Goal: Task Accomplishment & Management: Manage account settings

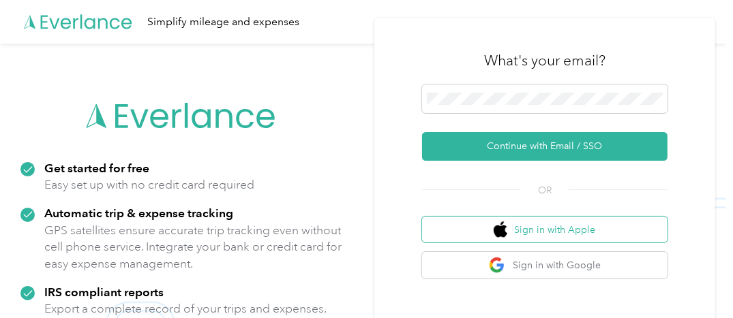
click at [588, 232] on button "Sign in with Apple" at bounding box center [544, 230] width 245 height 27
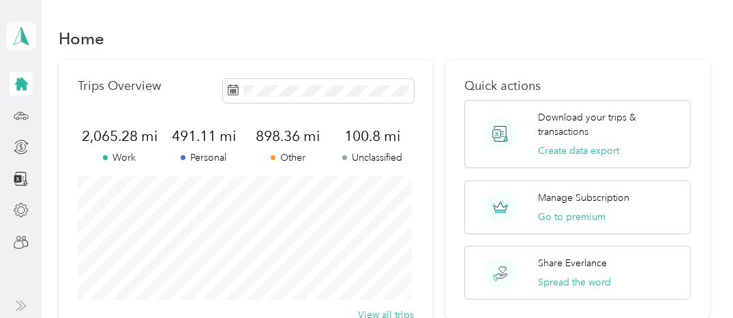
click at [18, 36] on icon at bounding box center [21, 36] width 20 height 19
click at [292, 49] on div "Home" at bounding box center [384, 38] width 651 height 29
click at [16, 112] on icon at bounding box center [21, 115] width 15 height 15
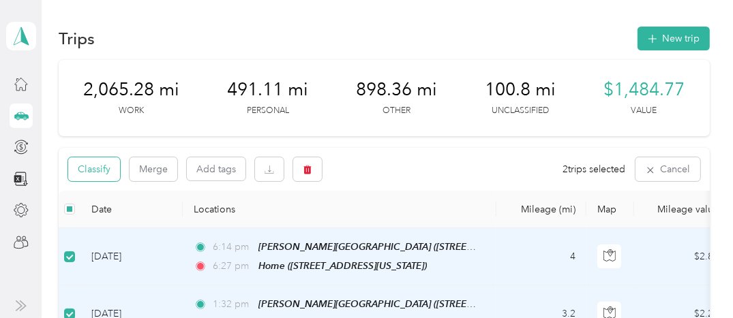
click at [78, 168] on button "Classify" at bounding box center [94, 170] width 52 height 24
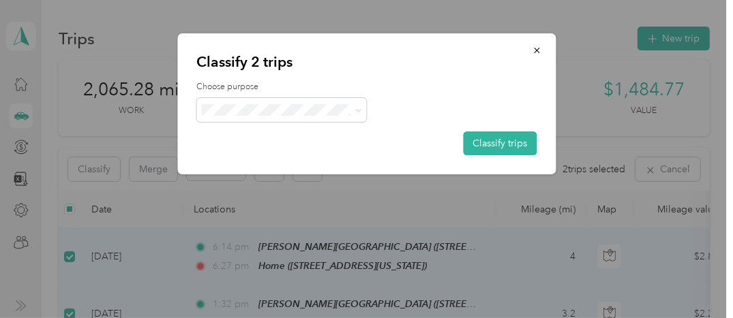
click at [248, 209] on span "Other" at bounding box center [293, 209] width 127 height 14
click at [485, 143] on button "Classify trips" at bounding box center [500, 144] width 74 height 24
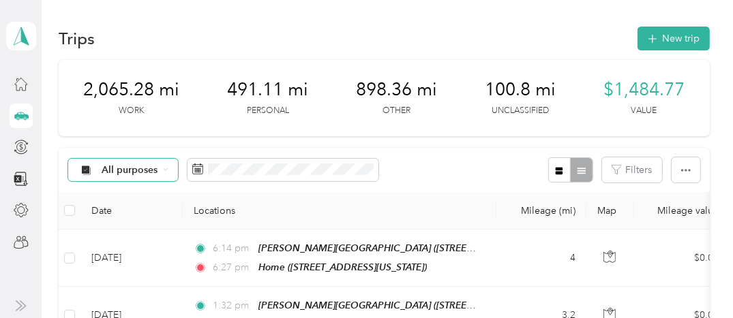
click at [144, 173] on span "All purposes" at bounding box center [130, 171] width 57 height 10
click at [121, 95] on span "Other" at bounding box center [135, 97] width 66 height 14
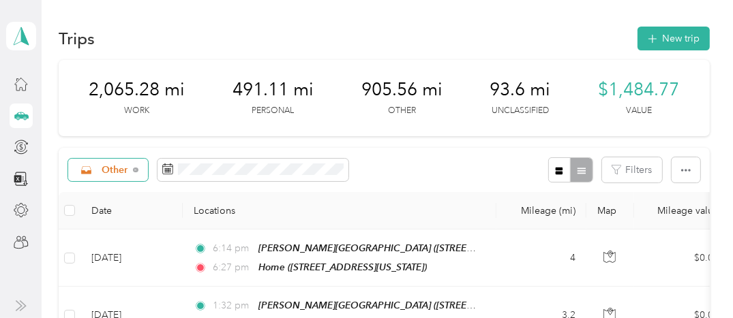
click at [117, 167] on span "Other" at bounding box center [115, 171] width 27 height 10
click at [131, 4] on li "Unclassified" at bounding box center [118, 2] width 100 height 24
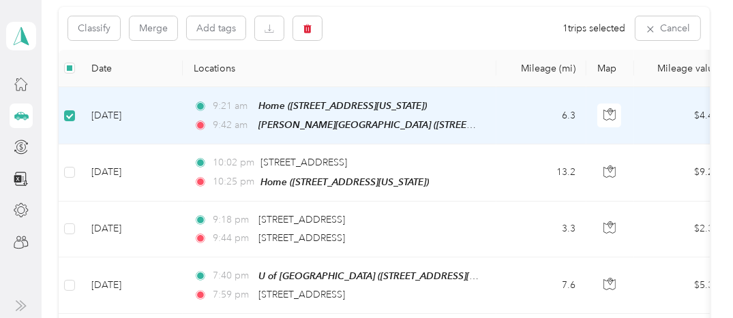
scroll to position [140, 0]
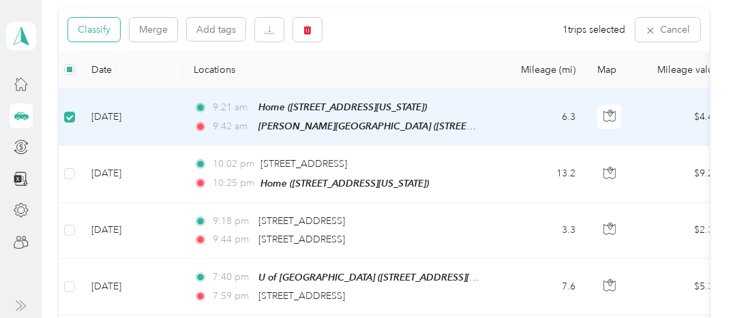
click at [98, 32] on button "Classify" at bounding box center [94, 30] width 52 height 24
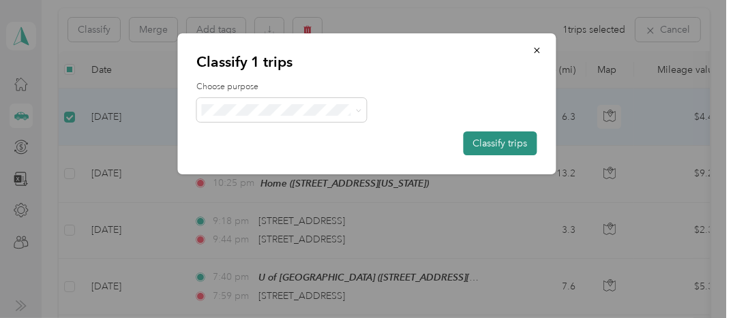
click at [496, 142] on button "Classify trips" at bounding box center [500, 144] width 74 height 24
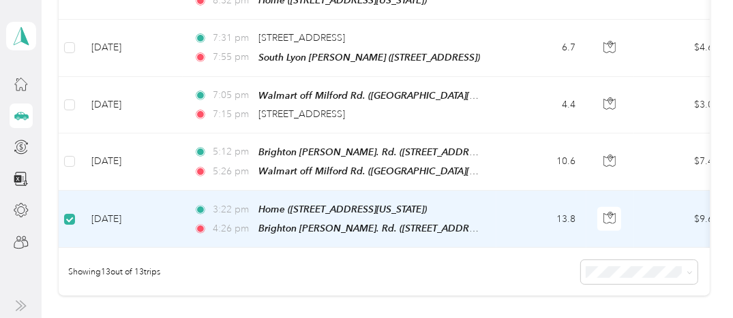
scroll to position [721, 0]
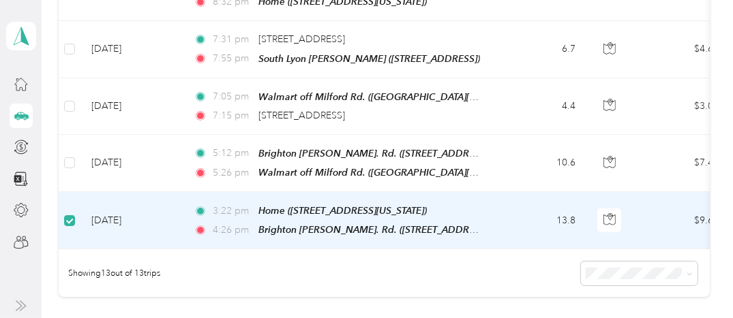
click at [123, 207] on td "[DATE]" at bounding box center [131, 220] width 102 height 57
click at [133, 204] on td "[DATE]" at bounding box center [131, 220] width 102 height 57
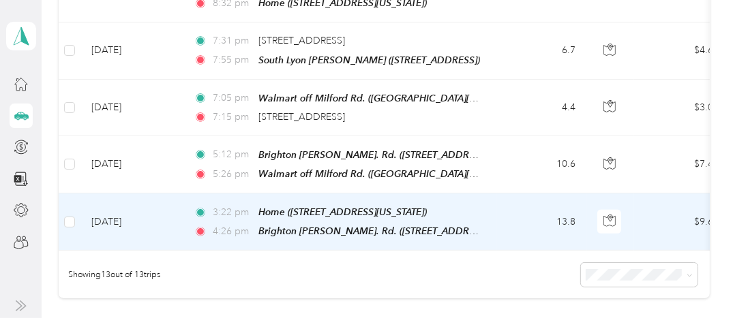
scroll to position [722, 0]
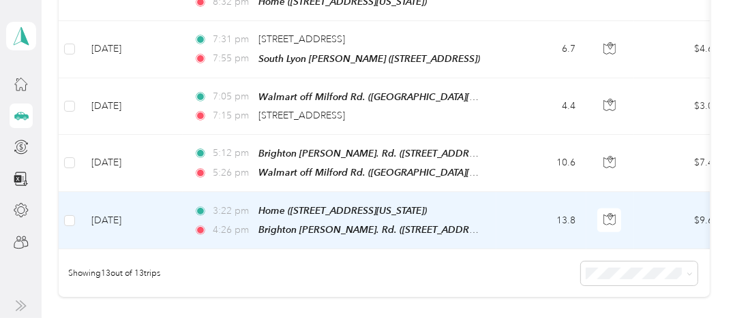
click at [128, 205] on td "[DATE]" at bounding box center [131, 220] width 102 height 57
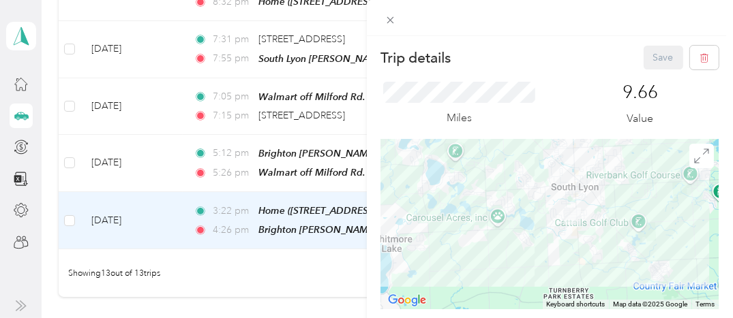
drag, startPoint x: 644, startPoint y: 250, endPoint x: 645, endPoint y: 114, distance: 136.4
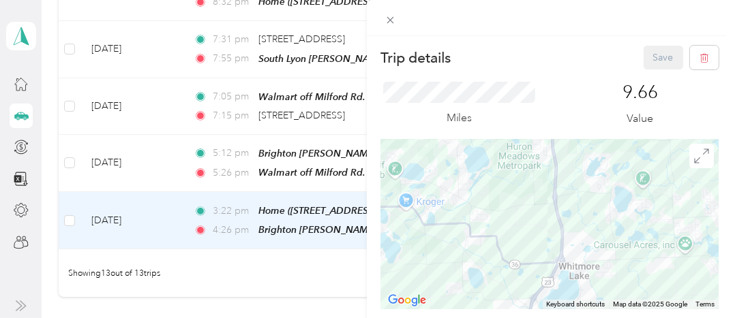
drag, startPoint x: 554, startPoint y: 173, endPoint x: 742, endPoint y: 201, distance: 189.7
click at [726, 201] on html "[PERSON_NAME] Personal dashboard Trips New trip 2,065.28 mi Work 491.11 mi Pers…" at bounding box center [363, 159] width 726 height 318
click at [694, 149] on icon at bounding box center [701, 156] width 15 height 15
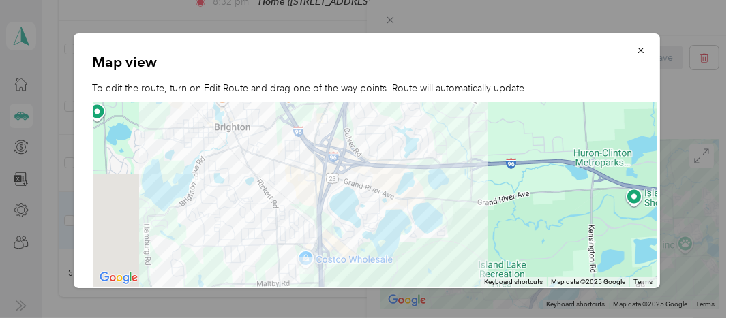
drag, startPoint x: 460, startPoint y: 187, endPoint x: 510, endPoint y: 254, distance: 83.7
click at [659, 318] on html "[PERSON_NAME] Personal dashboard Trips New trip 2,065.28 mi Work 491.11 mi Pers…" at bounding box center [363, 159] width 726 height 318
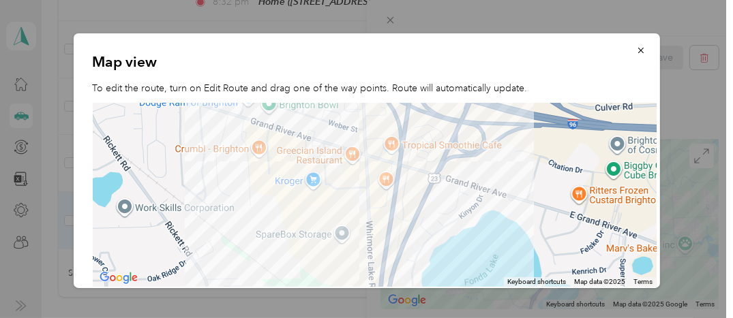
drag, startPoint x: 241, startPoint y: 195, endPoint x: 592, endPoint y: 316, distance: 370.9
click at [592, 318] on div "Trip details Save This trip cannot be edited because it is either under review,…" at bounding box center [363, 318] width 726 height 0
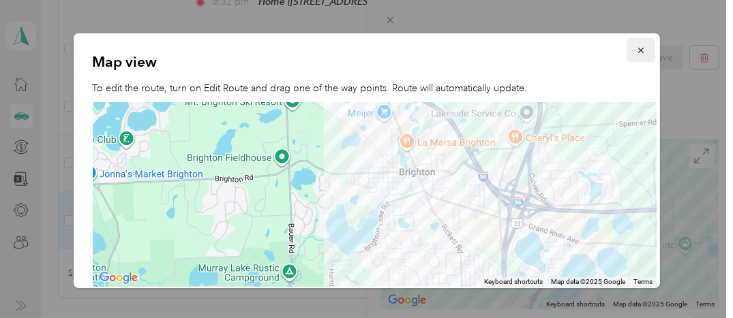
click at [636, 48] on icon "button" at bounding box center [641, 51] width 10 height 10
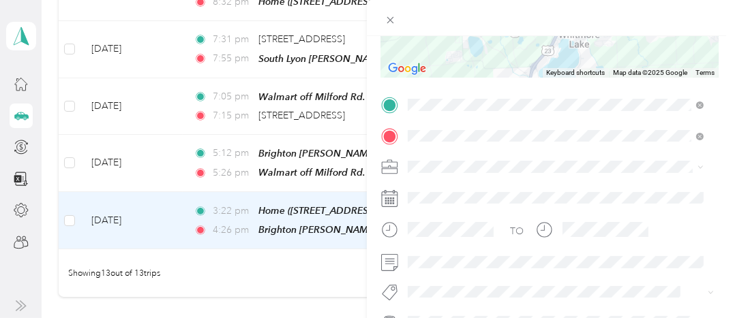
scroll to position [234, 0]
click at [438, 18] on span "Instacart" at bounding box center [430, 22] width 35 height 12
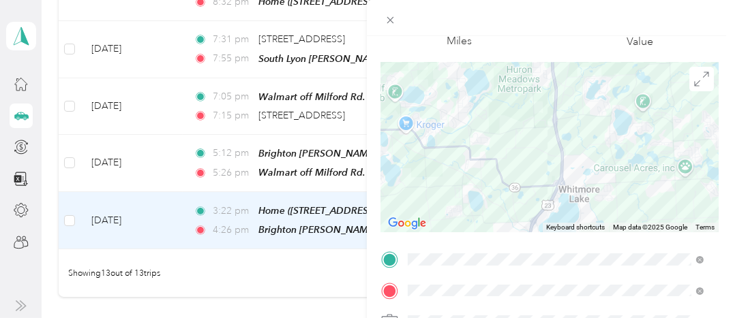
scroll to position [0, 0]
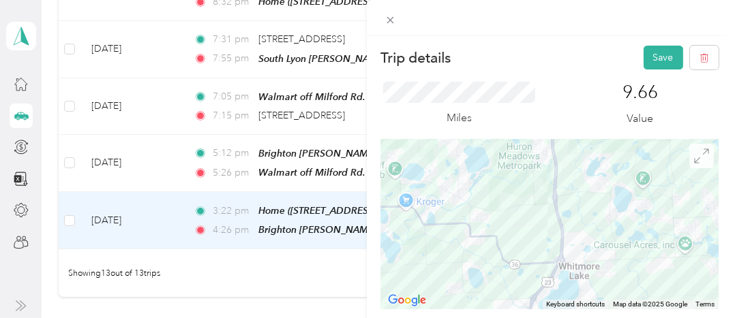
click at [695, 156] on icon at bounding box center [701, 156] width 15 height 15
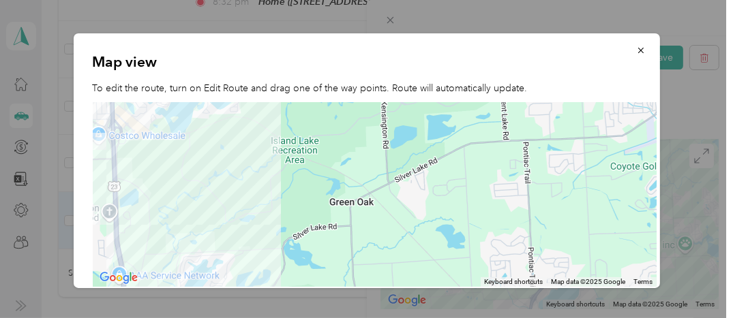
drag, startPoint x: 365, startPoint y: 198, endPoint x: 586, endPoint y: 216, distance: 221.0
click at [586, 216] on div at bounding box center [375, 195] width 565 height 185
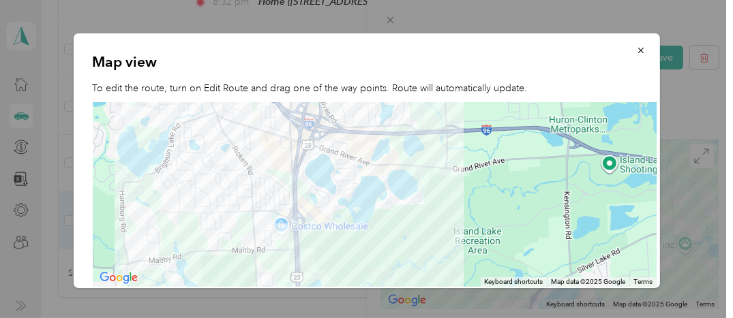
drag, startPoint x: 278, startPoint y: 199, endPoint x: 478, endPoint y: 301, distance: 224.4
click at [478, 318] on div "Trip details Save This trip cannot be edited because it is either under review,…" at bounding box center [363, 318] width 726 height 0
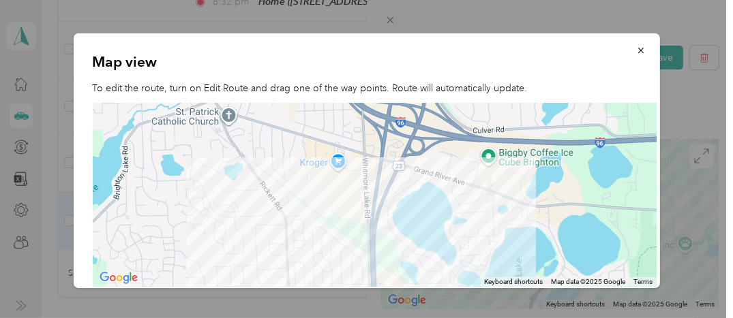
drag, startPoint x: 319, startPoint y: 153, endPoint x: 543, endPoint y: 280, distance: 257.7
click at [543, 280] on div "Map view To edit the route, turn on Edit Route and drag one of the way points. …" at bounding box center [367, 160] width 586 height 255
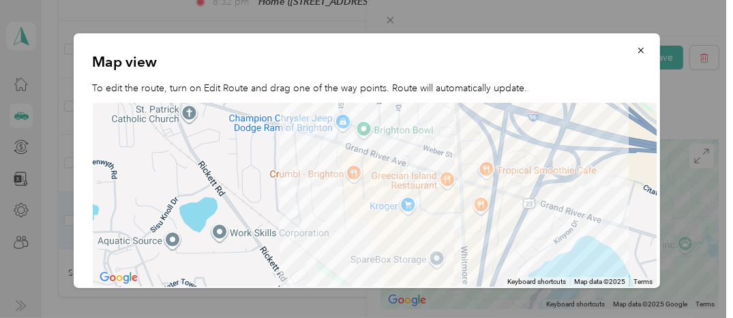
drag, startPoint x: 371, startPoint y: 134, endPoint x: 682, endPoint y: 335, distance: 370.7
click at [682, 318] on html "[PERSON_NAME] Personal dashboard Trips New trip 2,065.28 mi Work 491.11 mi Pers…" at bounding box center [363, 159] width 726 height 318
click at [636, 50] on icon "button" at bounding box center [641, 51] width 10 height 10
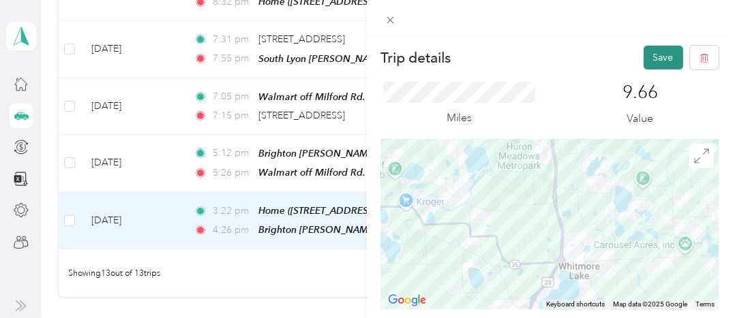
click at [644, 53] on button "Save" at bounding box center [664, 58] width 40 height 24
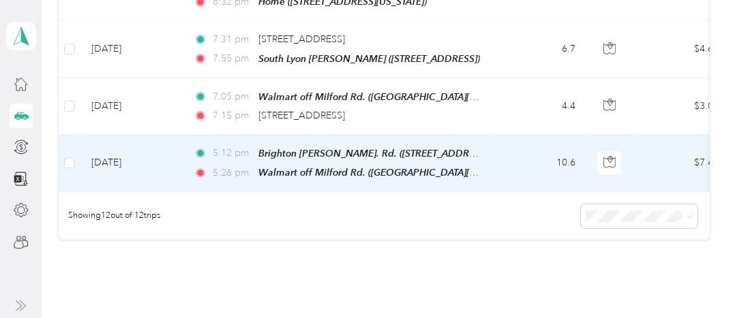
click at [137, 144] on td "[DATE]" at bounding box center [131, 163] width 102 height 57
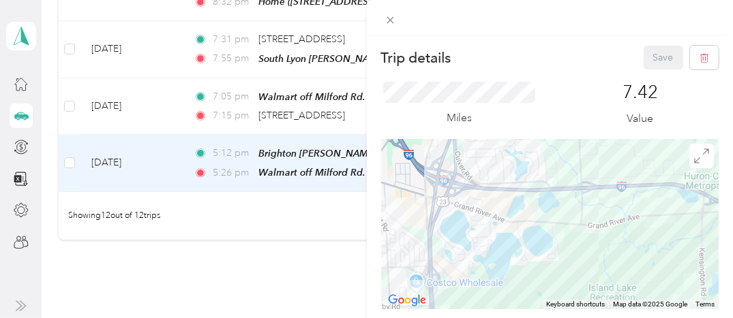
drag, startPoint x: 514, startPoint y: 224, endPoint x: 739, endPoint y: 164, distance: 232.9
click at [726, 164] on html "[PERSON_NAME] Personal dashboard Trips New trip 2,065.28 mi Work 491.11 mi Pers…" at bounding box center [363, 159] width 726 height 318
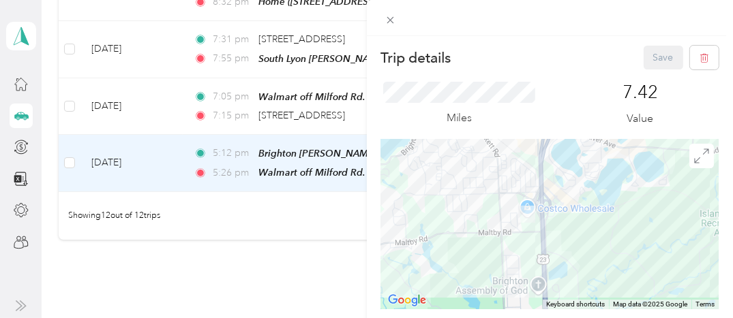
drag, startPoint x: 504, startPoint y: 270, endPoint x: 632, endPoint y: 184, distance: 154.3
click at [632, 184] on div at bounding box center [550, 224] width 338 height 170
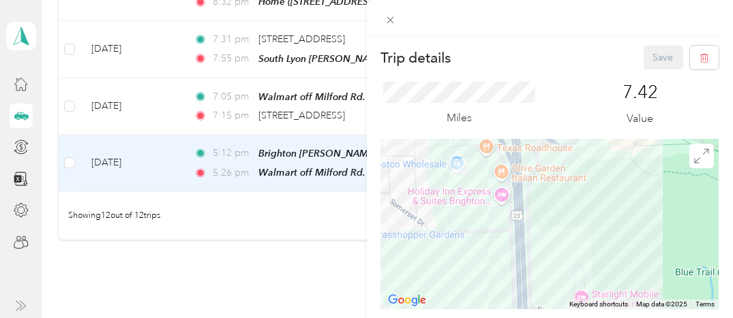
drag, startPoint x: 525, startPoint y: 235, endPoint x: 727, endPoint y: 233, distance: 201.8
click at [727, 233] on div "Trip details Save This trip cannot be edited because it is either under review,…" at bounding box center [550, 195] width 367 height 318
click at [701, 162] on span at bounding box center [701, 156] width 25 height 25
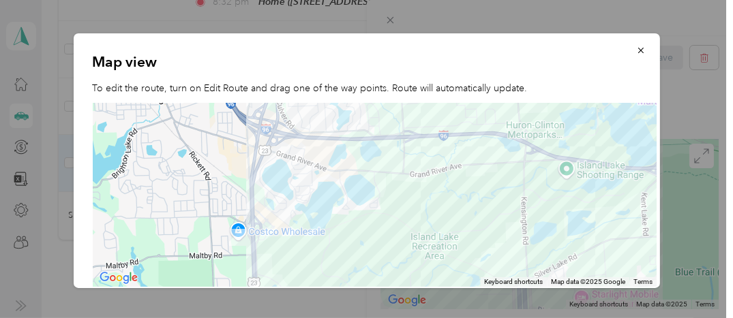
drag, startPoint x: 156, startPoint y: 183, endPoint x: 387, endPoint y: 201, distance: 231.9
click at [387, 201] on div at bounding box center [375, 195] width 565 height 185
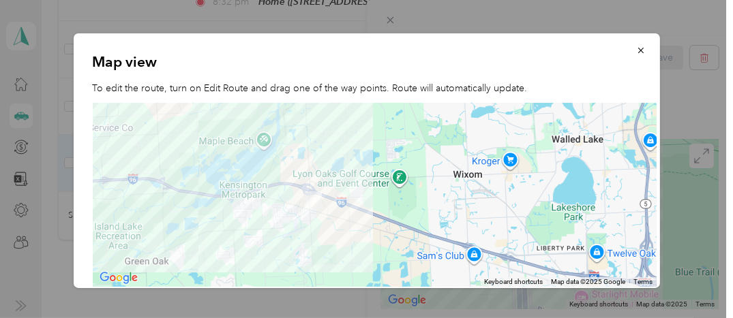
drag, startPoint x: 595, startPoint y: 239, endPoint x: 253, endPoint y: 239, distance: 342.3
click at [253, 239] on div at bounding box center [375, 195] width 565 height 185
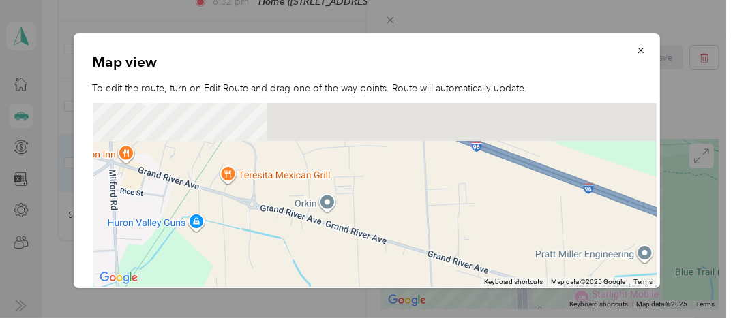
drag, startPoint x: 372, startPoint y: 166, endPoint x: 409, endPoint y: 286, distance: 125.5
click at [406, 288] on div "Map view To edit the route, turn on Edit Route and drag one of the way points. …" at bounding box center [660, 162] width 586 height 259
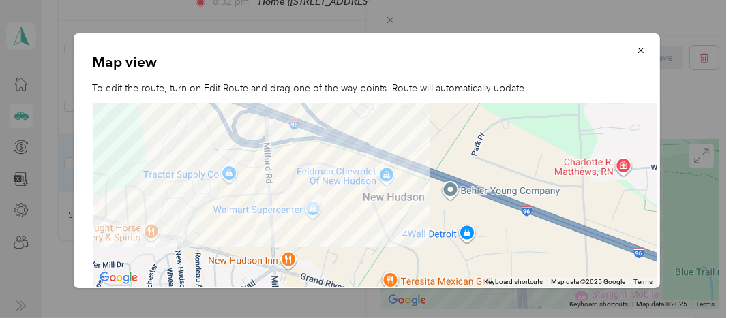
drag, startPoint x: 359, startPoint y: 156, endPoint x: 528, endPoint y: 267, distance: 201.8
click at [528, 267] on div at bounding box center [375, 195] width 565 height 185
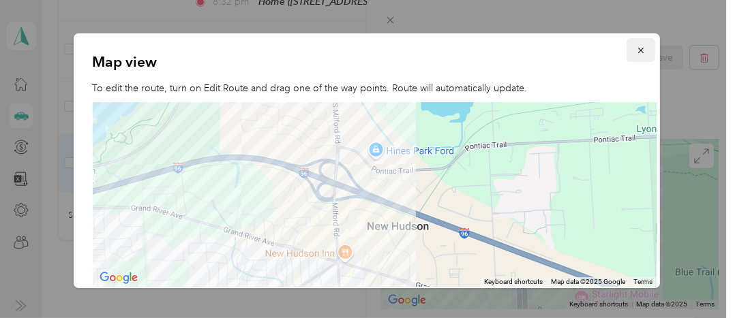
click at [636, 49] on icon "button" at bounding box center [641, 51] width 10 height 10
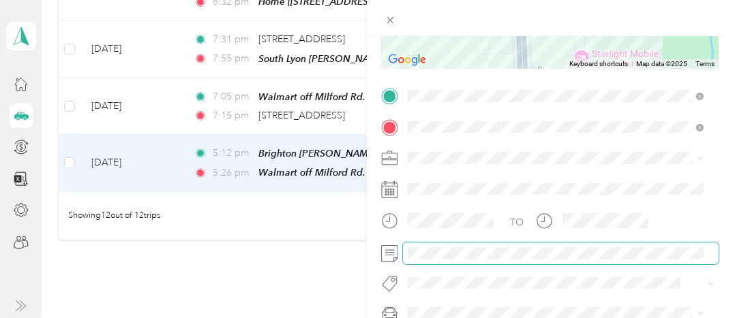
scroll to position [175, 0]
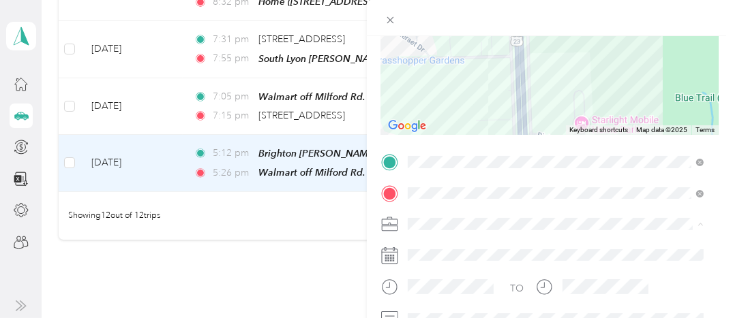
click at [419, 84] on li "Instacart" at bounding box center [555, 81] width 305 height 24
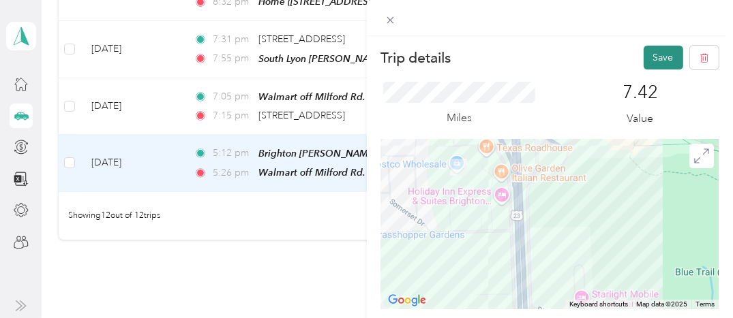
click at [647, 56] on button "Save" at bounding box center [664, 58] width 40 height 24
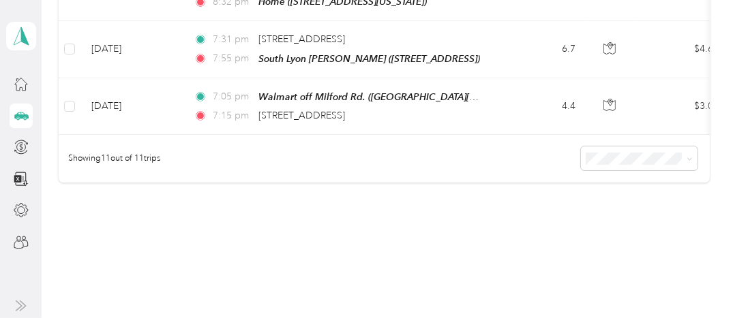
click at [21, 117] on icon at bounding box center [21, 115] width 14 height 7
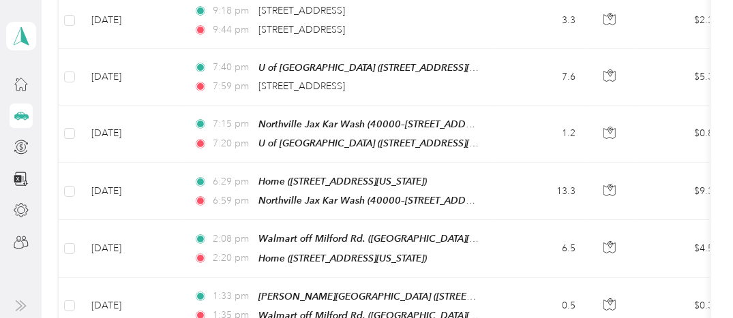
scroll to position [65, 0]
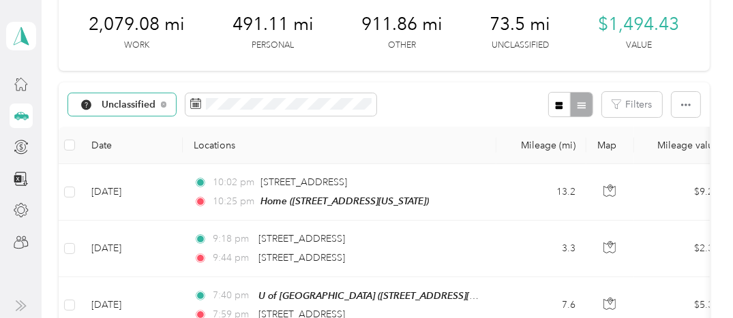
click at [107, 100] on span "Unclassified" at bounding box center [129, 105] width 55 height 10
click at [115, 224] on span "Instacart" at bounding box center [137, 225] width 71 height 14
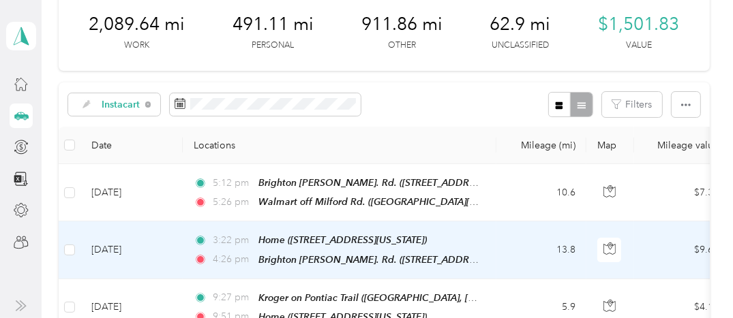
click at [139, 245] on td "[DATE]" at bounding box center [131, 250] width 102 height 57
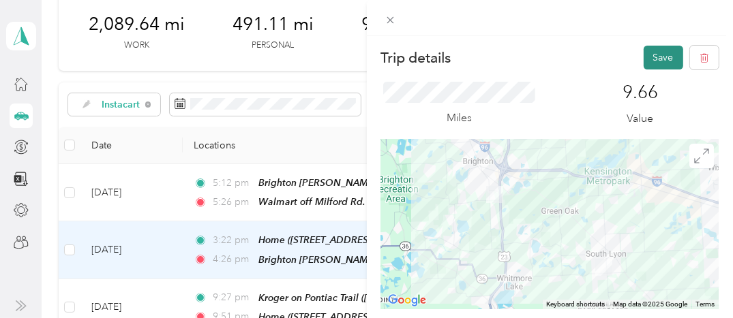
click at [657, 55] on button "Save" at bounding box center [664, 58] width 40 height 24
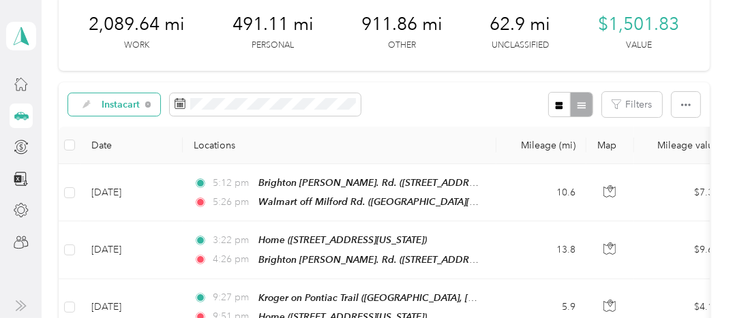
click at [133, 107] on span "Instacart" at bounding box center [121, 105] width 39 height 10
click at [120, 150] on span "Unclassified" at bounding box center [130, 152] width 56 height 14
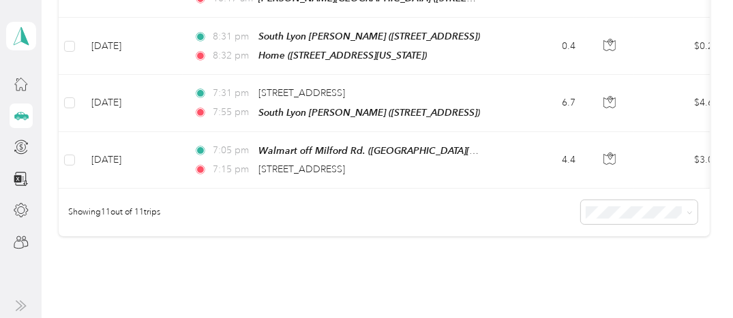
scroll to position [685, 0]
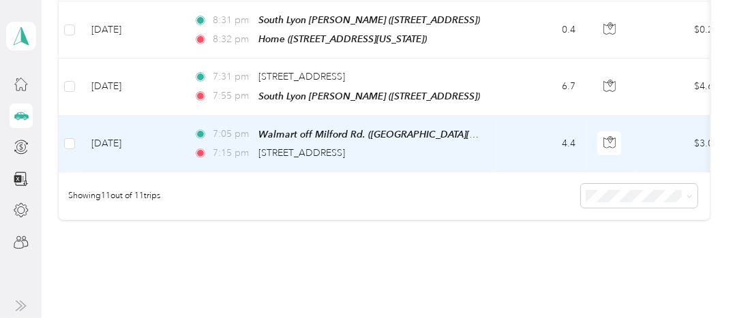
click at [115, 135] on td "[DATE]" at bounding box center [131, 144] width 102 height 57
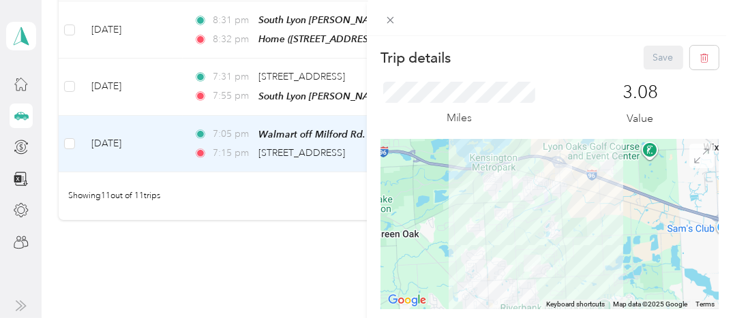
click at [694, 151] on icon at bounding box center [701, 156] width 15 height 15
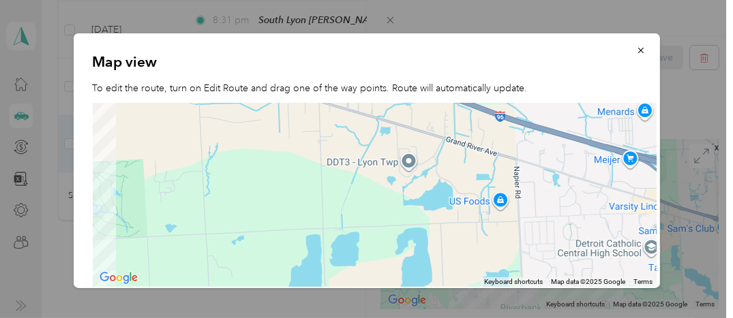
drag, startPoint x: 415, startPoint y: 165, endPoint x: 742, endPoint y: 68, distance: 341.3
click at [726, 68] on html "[PERSON_NAME] Personal dashboard Trips New trip 2,089.64 mi Work 491.11 mi Pers…" at bounding box center [363, 159] width 726 height 318
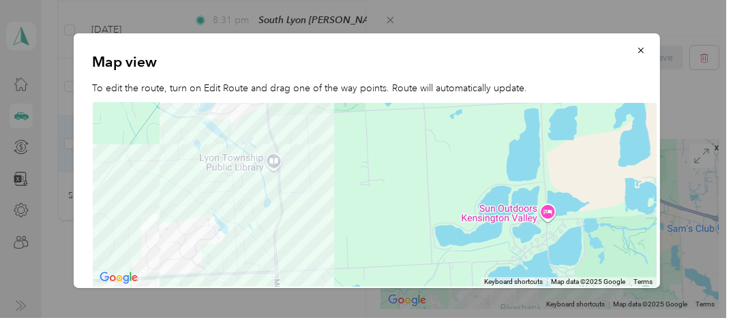
drag, startPoint x: 272, startPoint y: 205, endPoint x: 490, endPoint y: 78, distance: 252.0
click at [490, 78] on div "Map view To edit the route, turn on Edit Route and drag one of the way points. …" at bounding box center [367, 160] width 586 height 255
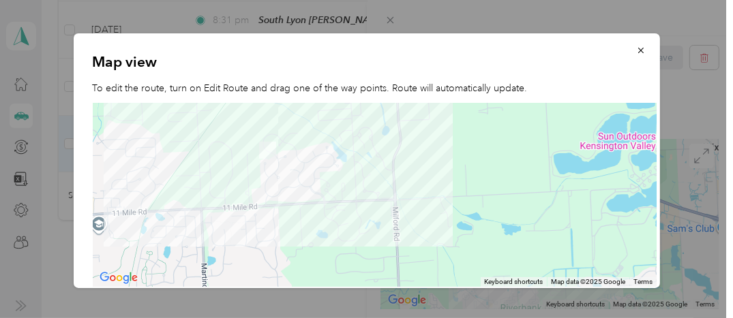
drag, startPoint x: 350, startPoint y: 226, endPoint x: 479, endPoint y: 142, distance: 153.6
click at [479, 142] on div at bounding box center [375, 195] width 565 height 185
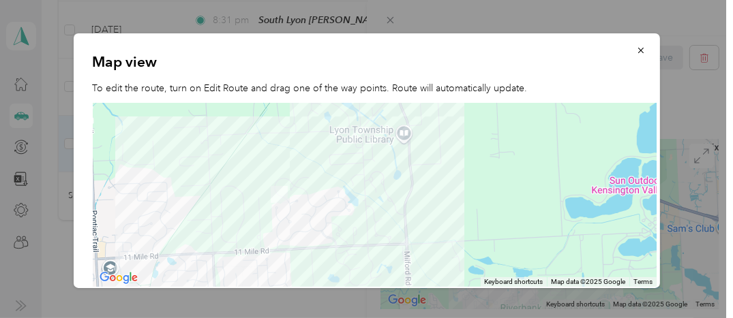
drag, startPoint x: 477, startPoint y: 153, endPoint x: 505, endPoint y: 256, distance: 107.3
click at [505, 256] on div at bounding box center [375, 195] width 565 height 185
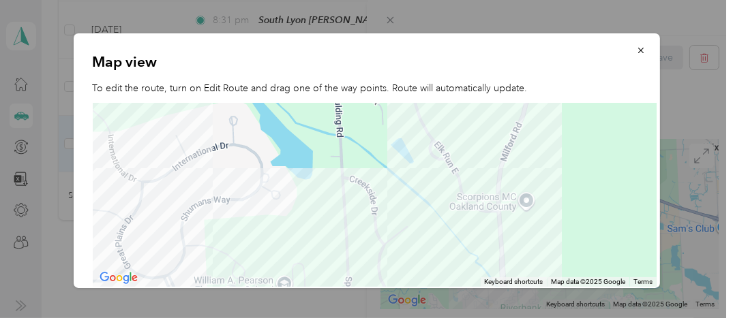
drag, startPoint x: 316, startPoint y: 228, endPoint x: 742, endPoint y: 202, distance: 426.3
click at [726, 202] on html "[PERSON_NAME] Personal dashboard Trips New trip 2,089.64 mi Work 491.11 mi Pers…" at bounding box center [363, 159] width 726 height 318
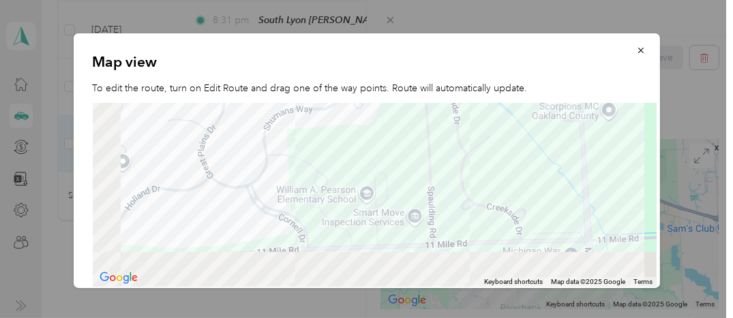
drag, startPoint x: 297, startPoint y: 241, endPoint x: 410, endPoint y: 104, distance: 178.3
click at [410, 104] on div at bounding box center [375, 195] width 565 height 185
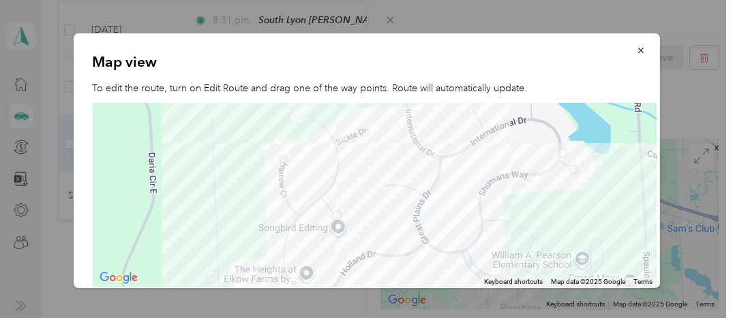
drag, startPoint x: 188, startPoint y: 196, endPoint x: 404, endPoint y: 269, distance: 227.5
click at [404, 269] on div at bounding box center [375, 195] width 565 height 185
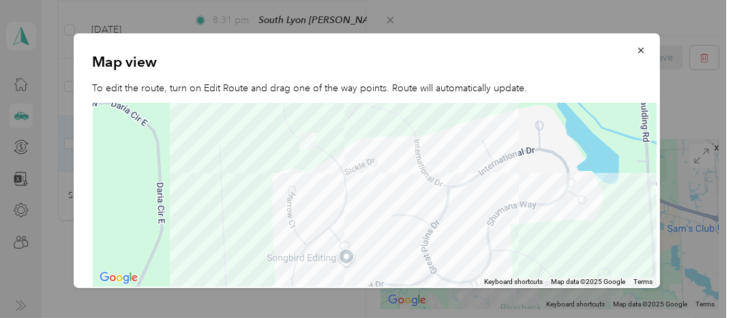
drag, startPoint x: 396, startPoint y: 171, endPoint x: 406, endPoint y: 221, distance: 50.8
click at [406, 221] on div at bounding box center [375, 195] width 565 height 185
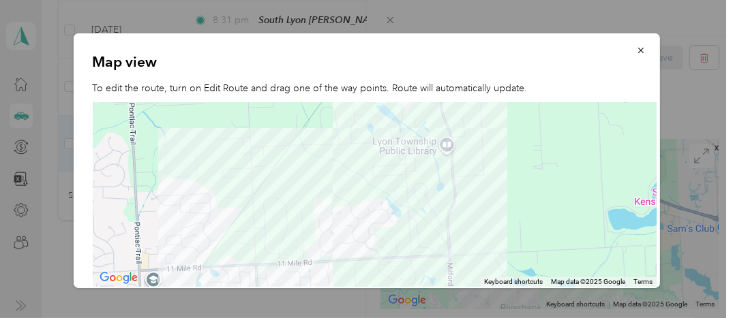
drag, startPoint x: 572, startPoint y: 193, endPoint x: 442, endPoint y: 218, distance: 132.7
click at [399, 221] on div at bounding box center [375, 195] width 565 height 185
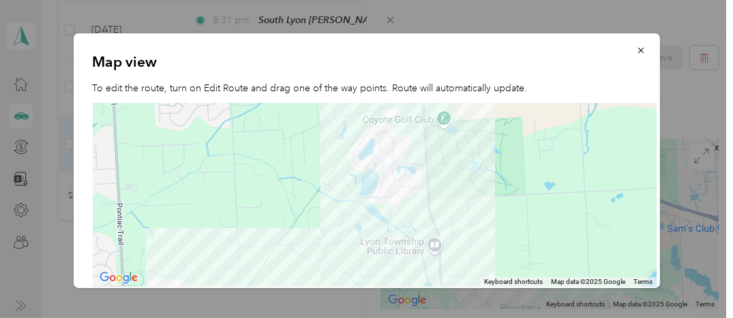
drag, startPoint x: 517, startPoint y: 161, endPoint x: 506, endPoint y: 264, distance: 103.5
click at [505, 267] on div at bounding box center [375, 195] width 565 height 185
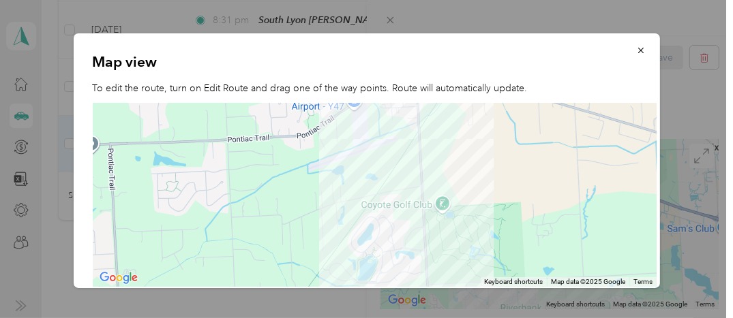
drag, startPoint x: 501, startPoint y: 185, endPoint x: 496, endPoint y: 284, distance: 99.0
click at [496, 284] on div "Map view To edit the route, turn on Edit Route and drag one of the way points. …" at bounding box center [367, 160] width 586 height 255
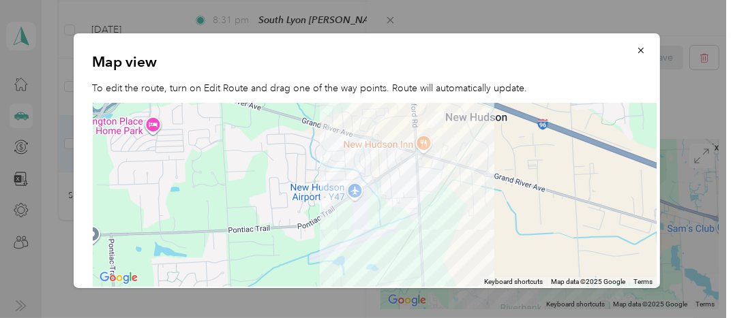
drag, startPoint x: 494, startPoint y: 149, endPoint x: 495, endPoint y: 239, distance: 90.7
click at [495, 239] on div at bounding box center [375, 195] width 565 height 185
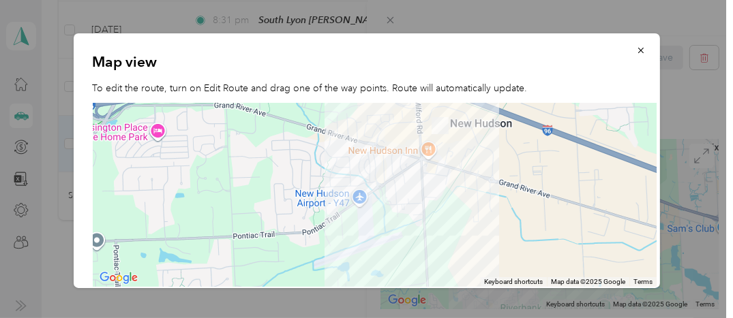
drag, startPoint x: 505, startPoint y: 153, endPoint x: 542, endPoint y: 47, distance: 112.1
click at [542, 47] on div "Map view To edit the route, turn on Edit Route and drag one of the way points. …" at bounding box center [367, 160] width 586 height 255
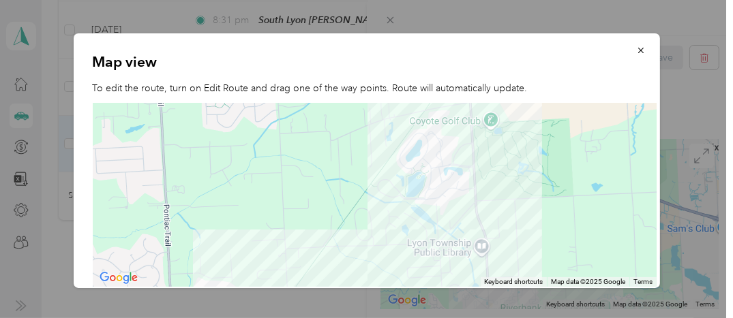
drag, startPoint x: 537, startPoint y: 235, endPoint x: 543, endPoint y: 134, distance: 101.1
click at [543, 134] on div at bounding box center [375, 195] width 565 height 185
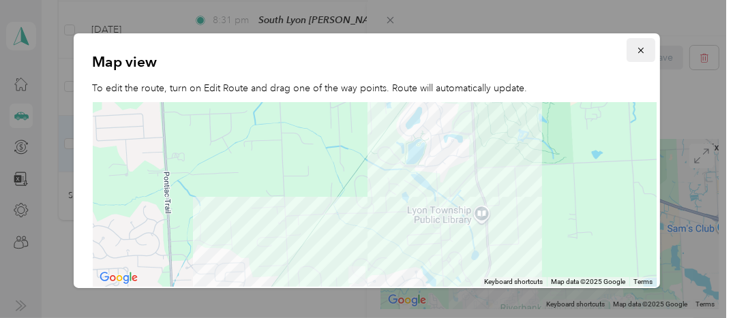
click at [627, 48] on button "button" at bounding box center [641, 50] width 29 height 24
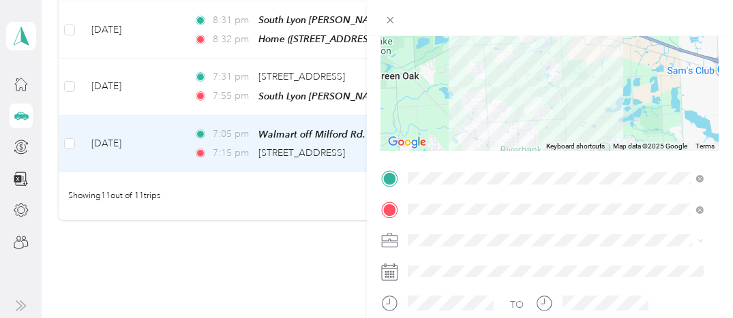
scroll to position [157, 0]
click at [428, 98] on div "Instacart" at bounding box center [556, 98] width 286 height 14
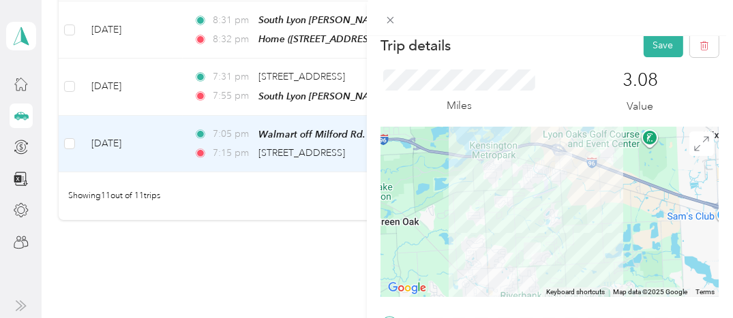
scroll to position [0, 0]
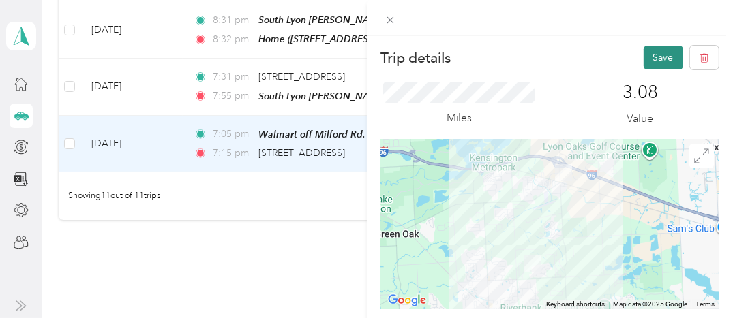
click at [646, 54] on button "Save" at bounding box center [664, 58] width 40 height 24
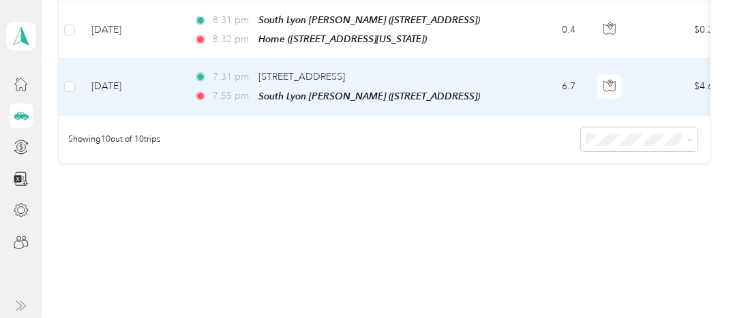
click at [106, 74] on td "[DATE]" at bounding box center [131, 87] width 102 height 57
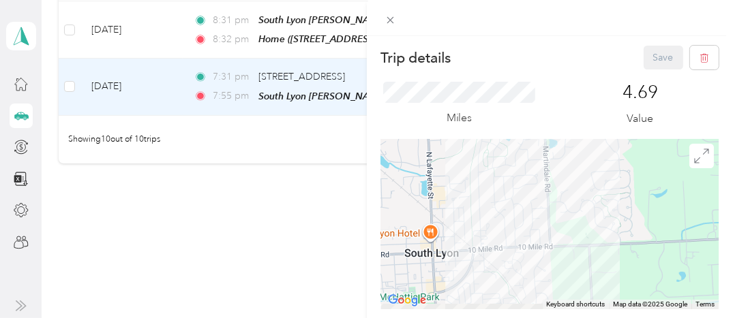
drag, startPoint x: 503, startPoint y: 205, endPoint x: 665, endPoint y: 147, distance: 172.7
click at [665, 147] on div at bounding box center [550, 224] width 338 height 170
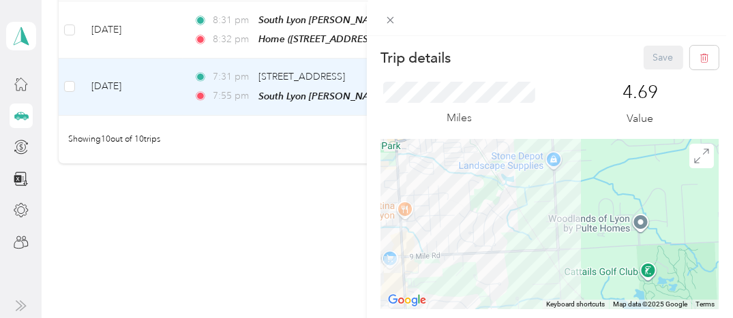
drag, startPoint x: 524, startPoint y: 262, endPoint x: 462, endPoint y: 148, distance: 129.4
click at [464, 143] on div at bounding box center [550, 224] width 338 height 170
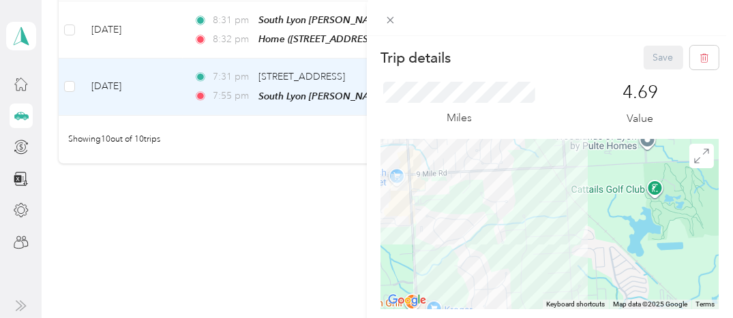
drag, startPoint x: 575, startPoint y: 262, endPoint x: 589, endPoint y: 183, distance: 79.6
click at [589, 183] on div at bounding box center [550, 224] width 338 height 170
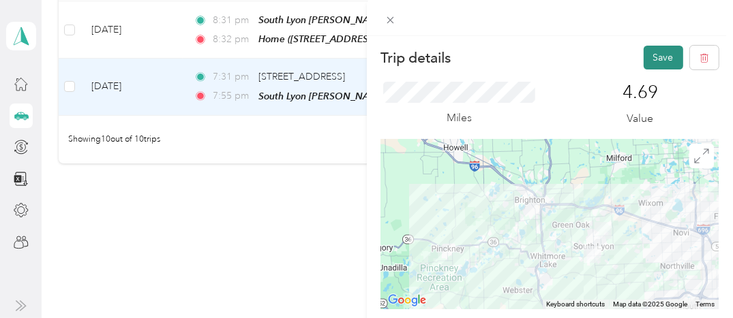
click at [653, 60] on button "Save" at bounding box center [664, 58] width 40 height 24
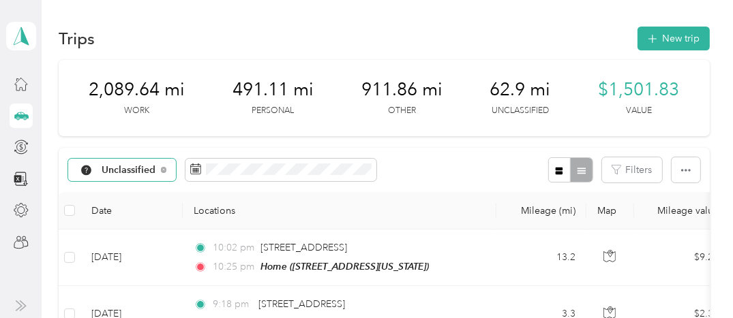
click at [127, 172] on span "Unclassified" at bounding box center [129, 171] width 55 height 10
click at [124, 69] on span "Instacart" at bounding box center [137, 74] width 71 height 14
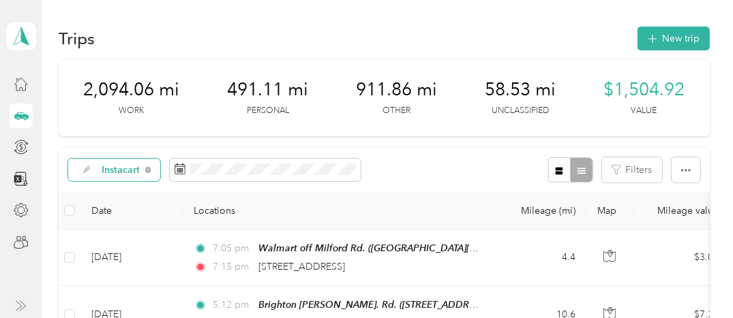
drag, startPoint x: 94, startPoint y: 172, endPoint x: 105, endPoint y: 172, distance: 10.9
click at [104, 172] on span "Instacart" at bounding box center [109, 170] width 63 height 12
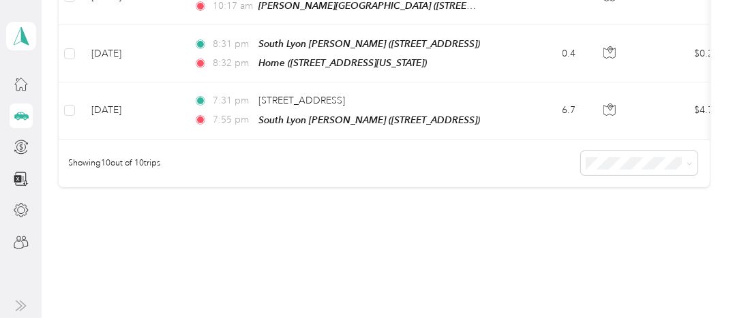
scroll to position [580, 0]
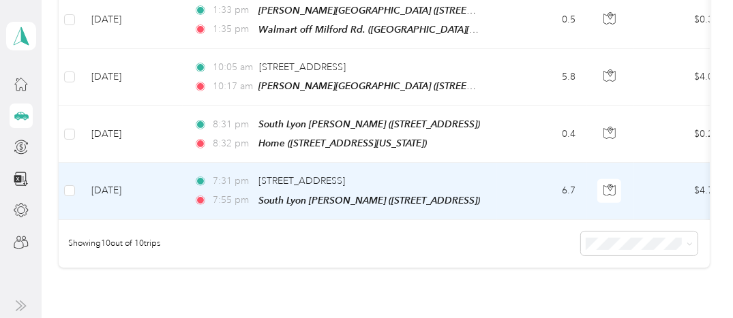
click at [125, 183] on td "[DATE]" at bounding box center [131, 191] width 102 height 57
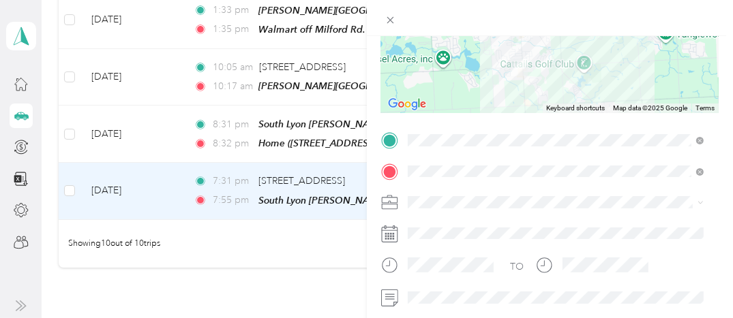
scroll to position [169, 0]
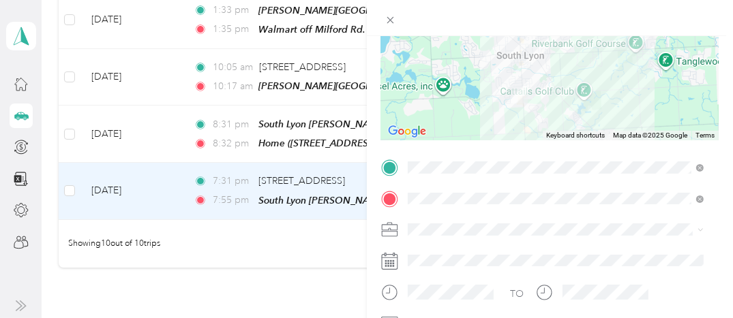
click at [423, 83] on span "Instacart" at bounding box center [430, 85] width 35 height 12
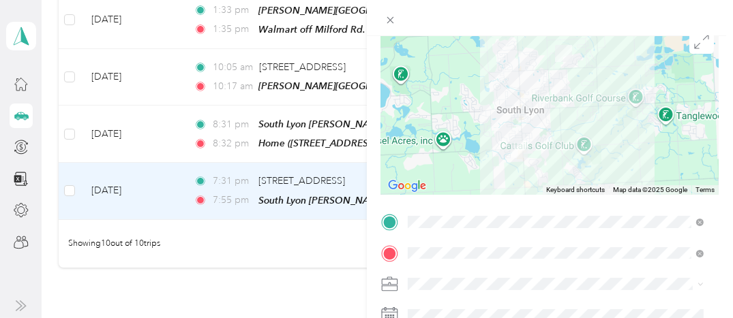
scroll to position [0, 0]
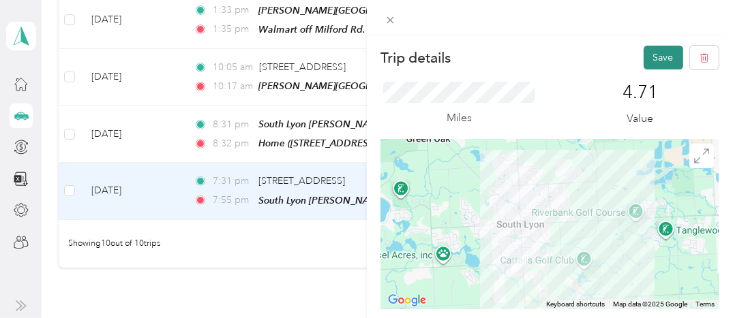
click at [646, 59] on button "Save" at bounding box center [664, 58] width 40 height 24
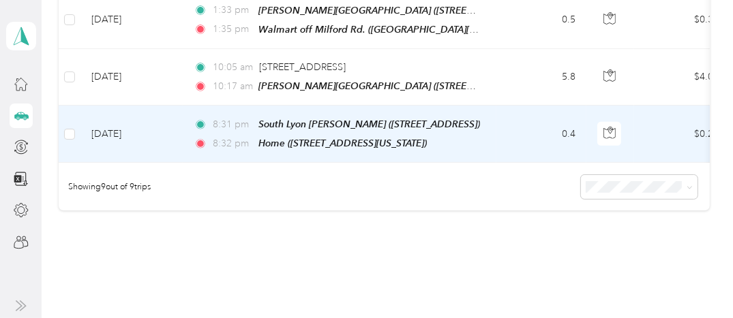
click at [130, 122] on td "[DATE]" at bounding box center [131, 134] width 102 height 57
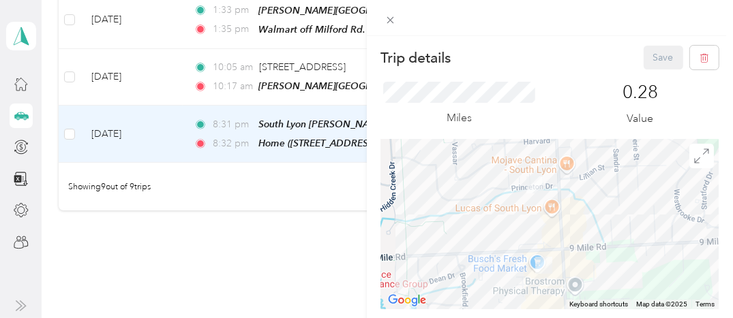
scroll to position [166, 0]
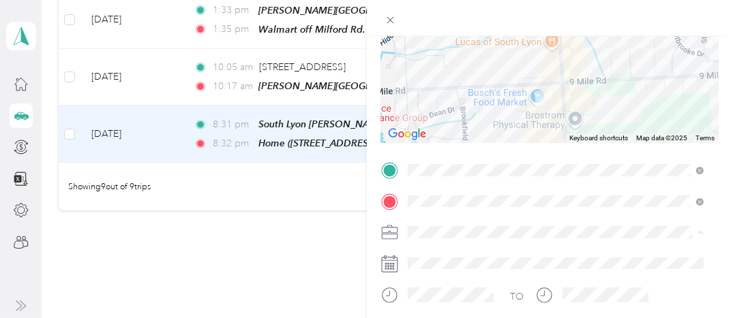
click at [434, 67] on span "Personal" at bounding box center [431, 65] width 36 height 12
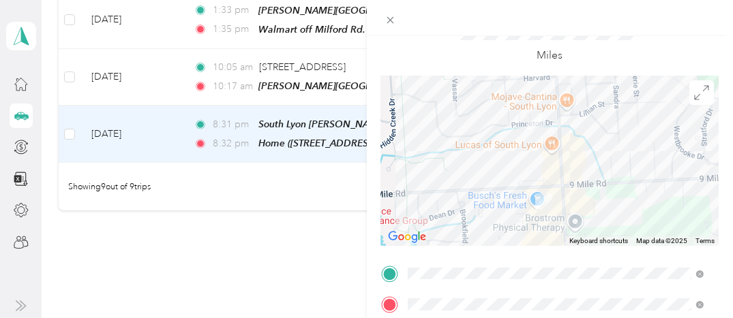
scroll to position [0, 0]
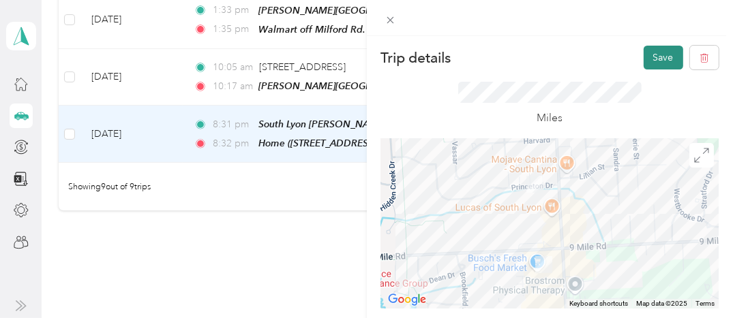
click at [644, 59] on button "Save" at bounding box center [664, 58] width 40 height 24
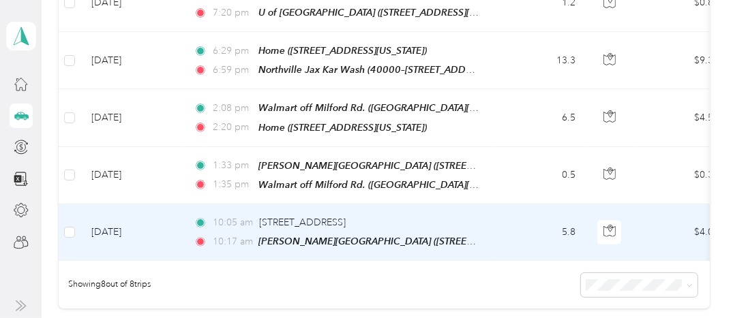
scroll to position [444, 0]
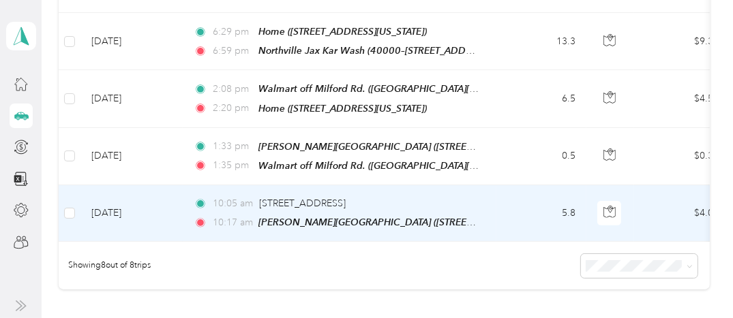
click at [124, 204] on td "[DATE]" at bounding box center [131, 213] width 102 height 57
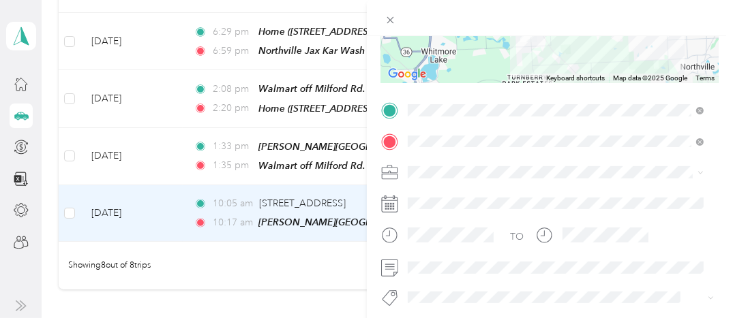
scroll to position [218, 0]
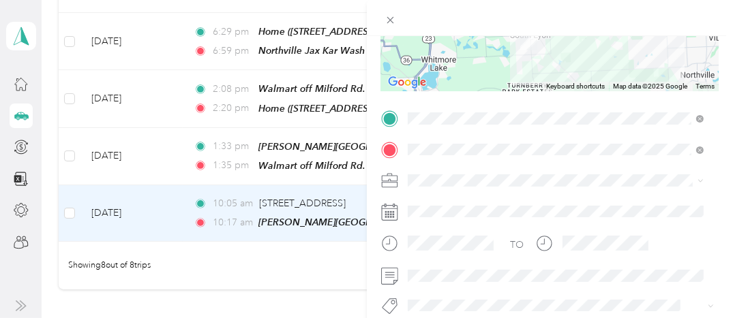
click at [569, 252] on div "Home [STREET_ADDRESS][US_STATE]" at bounding box center [501, 238] width 136 height 29
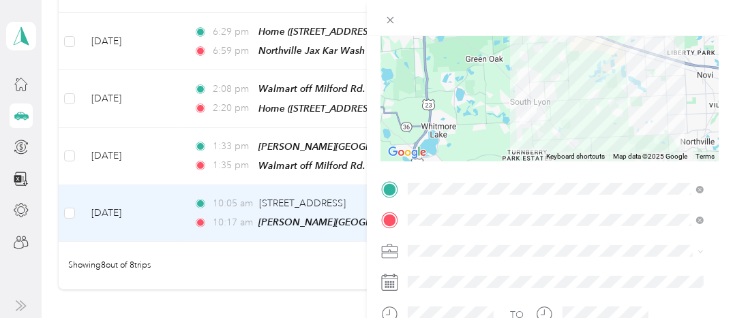
scroll to position [150, 0]
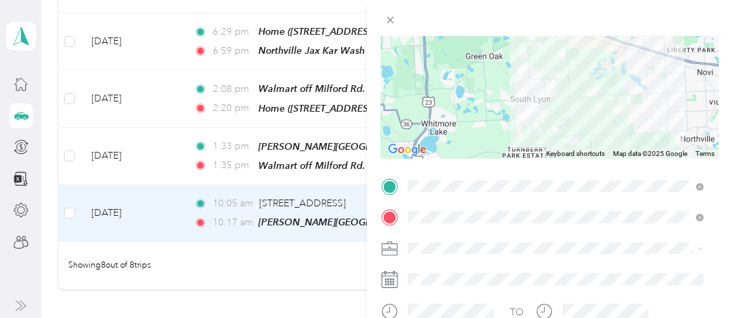
click at [431, 129] on span "Other" at bounding box center [425, 128] width 25 height 12
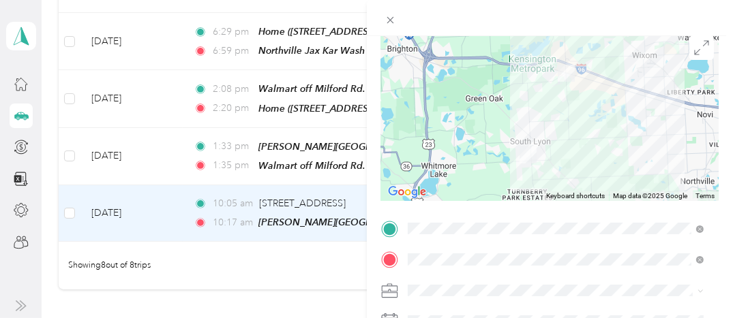
scroll to position [0, 0]
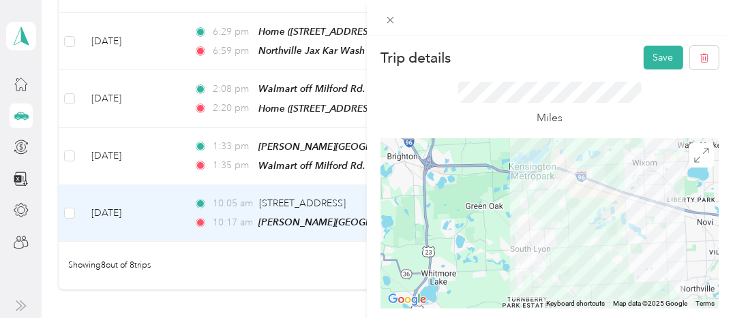
click at [554, 235] on div at bounding box center [550, 223] width 338 height 170
click at [554, 230] on div at bounding box center [550, 223] width 338 height 170
click at [554, 224] on div at bounding box center [550, 223] width 338 height 170
click at [655, 60] on button "Save" at bounding box center [664, 58] width 40 height 24
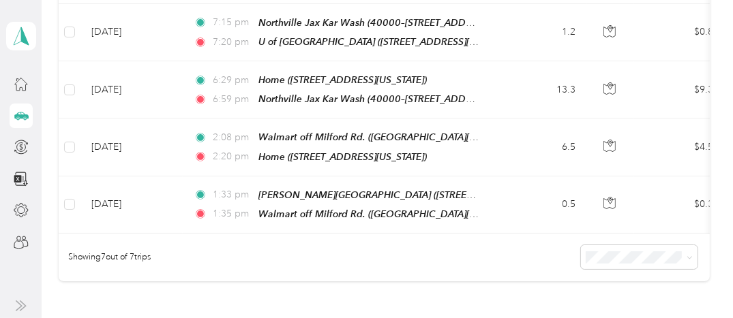
scroll to position [398, 0]
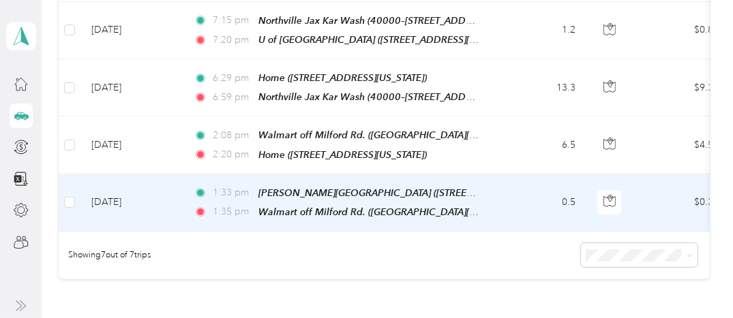
click at [122, 191] on td "[DATE]" at bounding box center [131, 203] width 102 height 57
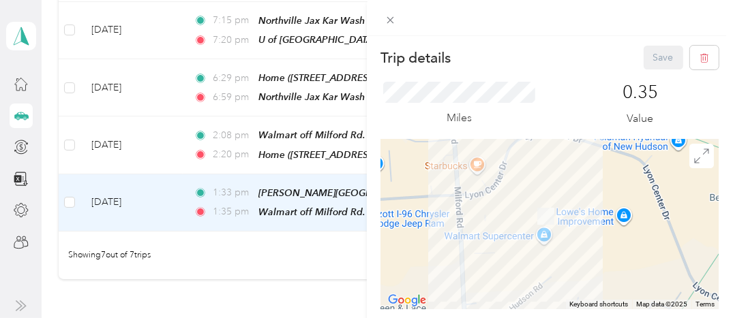
drag, startPoint x: 585, startPoint y: 192, endPoint x: 650, endPoint y: 271, distance: 102.1
click at [650, 271] on div at bounding box center [550, 224] width 338 height 170
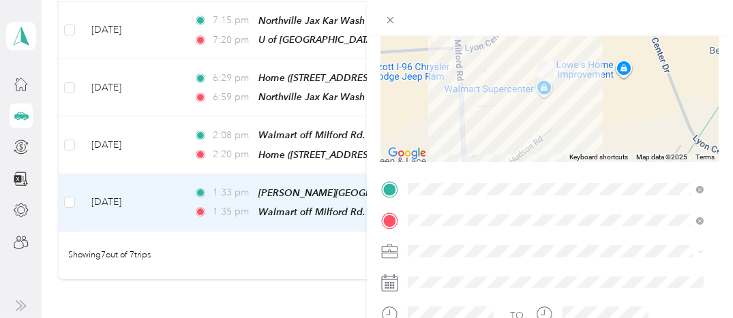
scroll to position [145, 0]
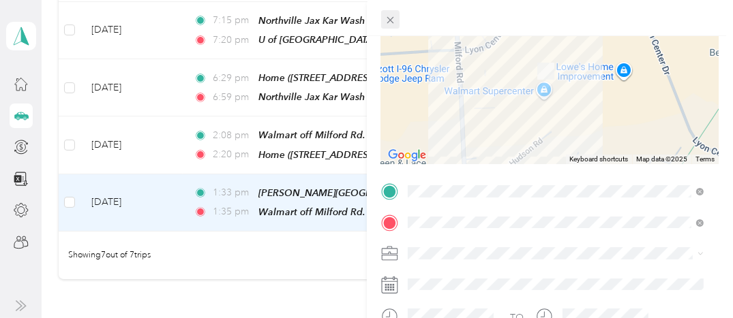
click at [387, 17] on icon at bounding box center [390, 20] width 7 height 7
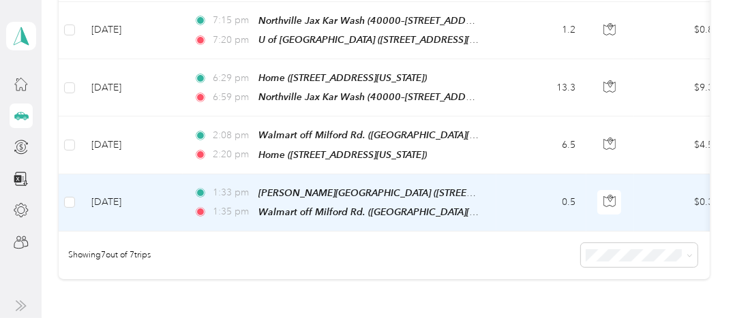
click at [128, 194] on td "[DATE]" at bounding box center [131, 203] width 102 height 57
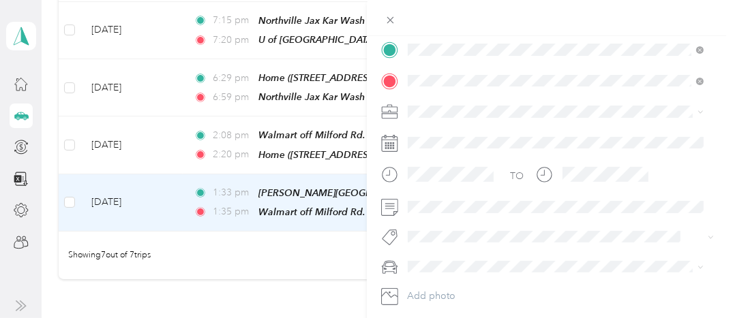
scroll to position [290, 0]
click at [432, 180] on div "Instacart" at bounding box center [556, 178] width 286 height 14
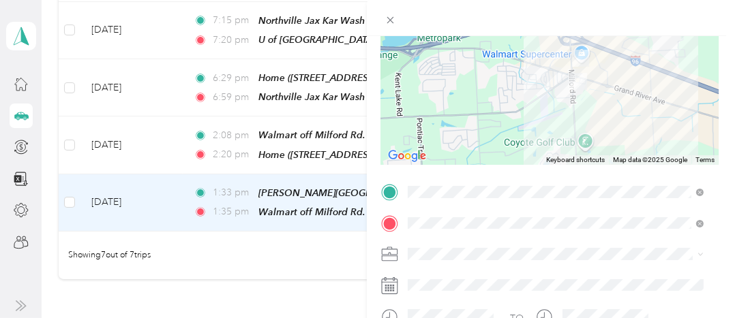
scroll to position [0, 0]
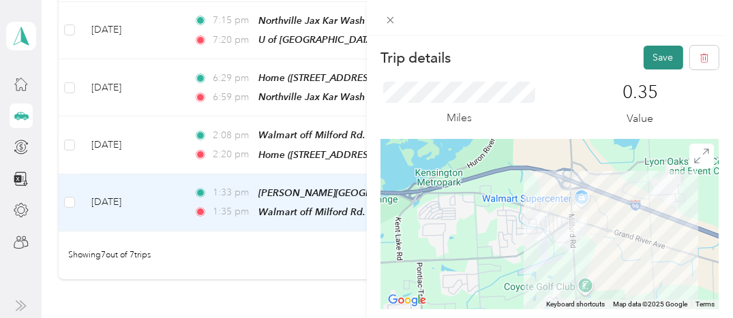
click at [644, 51] on button "Save" at bounding box center [664, 58] width 40 height 24
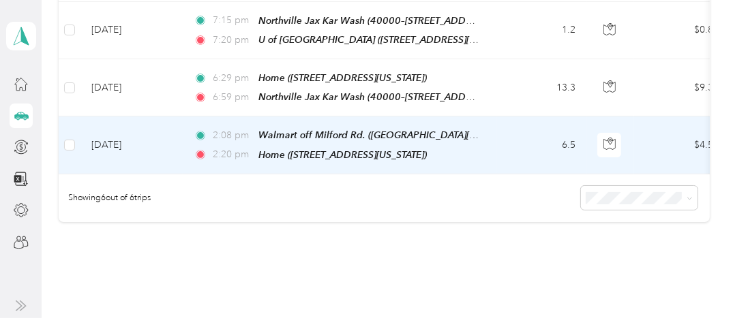
click at [142, 143] on td "[DATE]" at bounding box center [131, 145] width 102 height 57
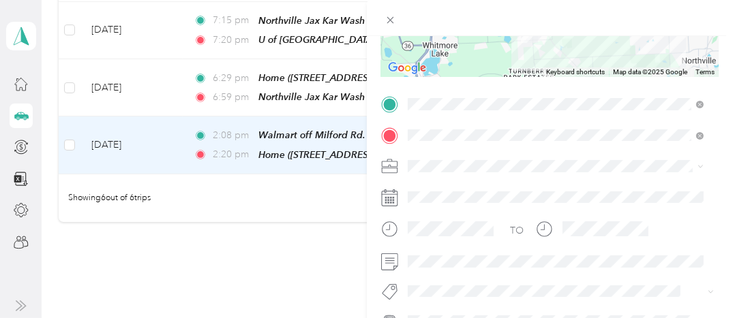
scroll to position [235, 0]
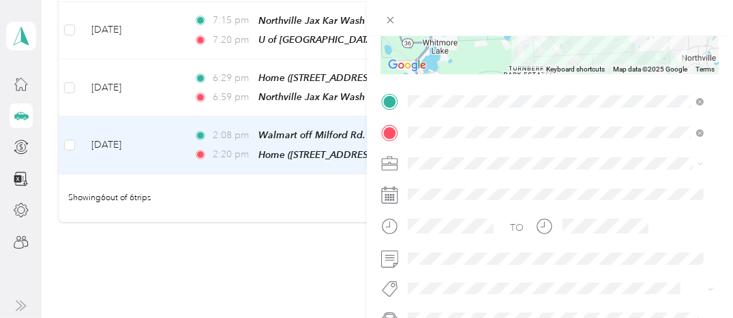
click at [430, 44] on span "Other" at bounding box center [425, 44] width 25 height 12
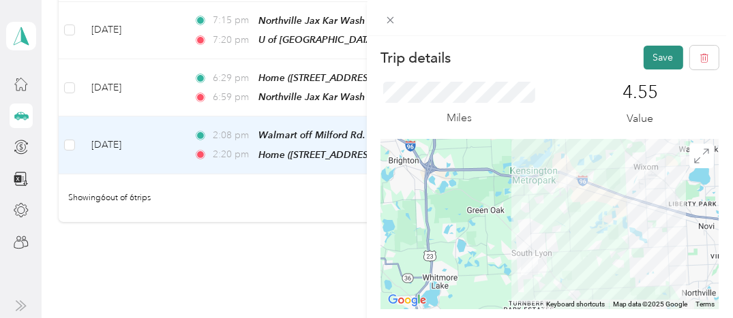
scroll to position [0, 0]
click at [644, 49] on button "Save" at bounding box center [664, 58] width 40 height 24
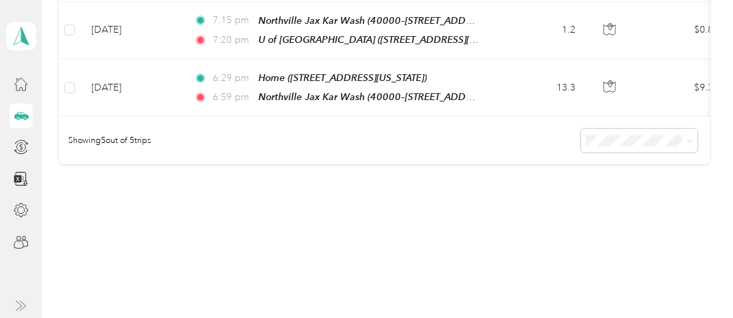
scroll to position [329, 0]
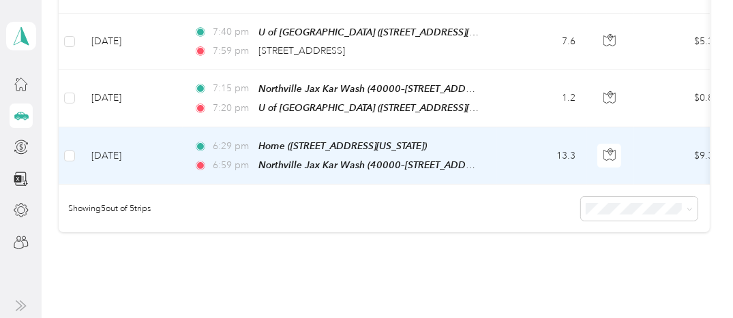
click at [140, 147] on td "[DATE]" at bounding box center [131, 156] width 102 height 57
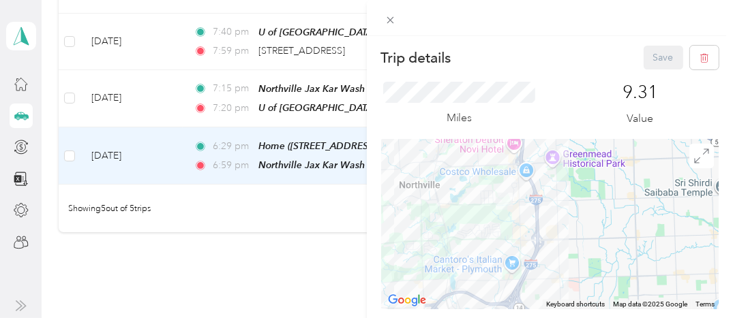
drag, startPoint x: 550, startPoint y: 242, endPoint x: 333, endPoint y: 163, distance: 230.8
click at [333, 163] on div "Trip details Save This trip cannot be edited because it is either under review,…" at bounding box center [366, 159] width 733 height 318
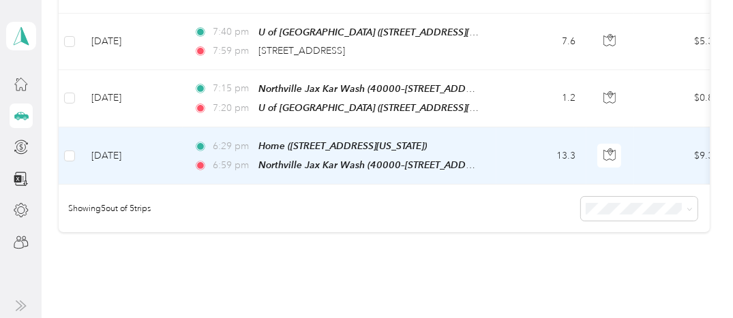
click at [117, 149] on td "[DATE]" at bounding box center [131, 156] width 102 height 57
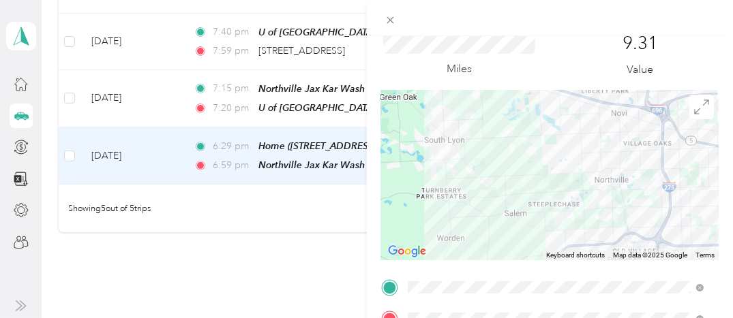
scroll to position [27, 0]
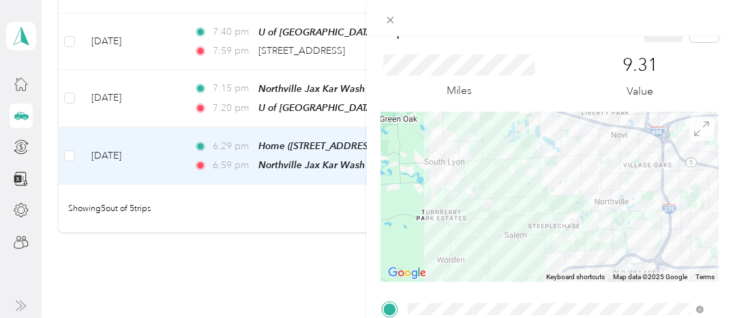
click at [694, 128] on icon at bounding box center [701, 128] width 15 height 15
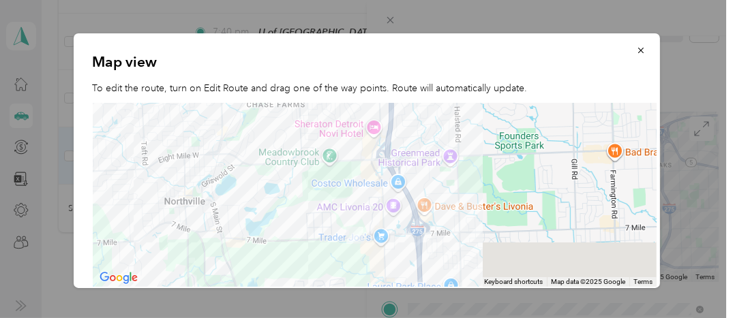
drag, startPoint x: 571, startPoint y: 213, endPoint x: 213, endPoint y: 190, distance: 359.4
click at [213, 190] on div at bounding box center [375, 195] width 565 height 185
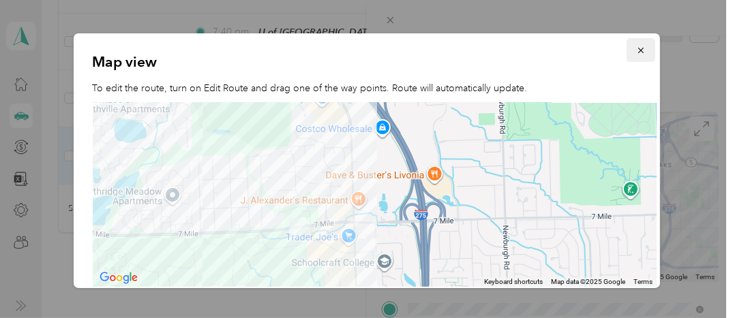
click at [638, 52] on icon "button" at bounding box center [640, 50] width 5 height 5
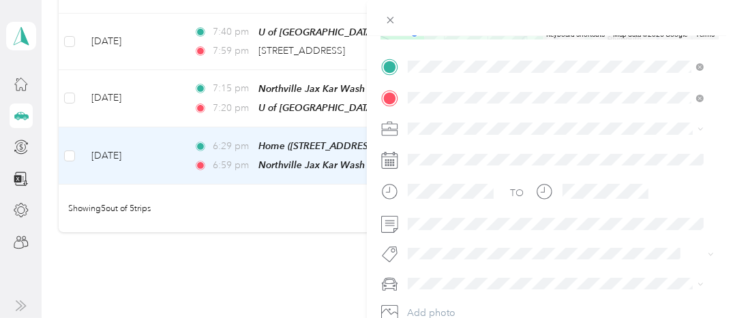
scroll to position [284, 0]
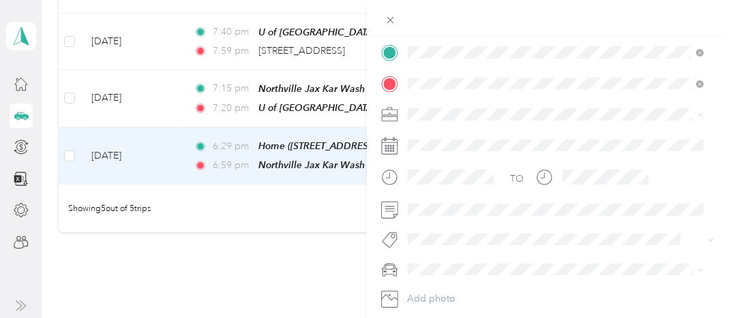
click at [428, 184] on span "Instacart" at bounding box center [430, 181] width 35 height 12
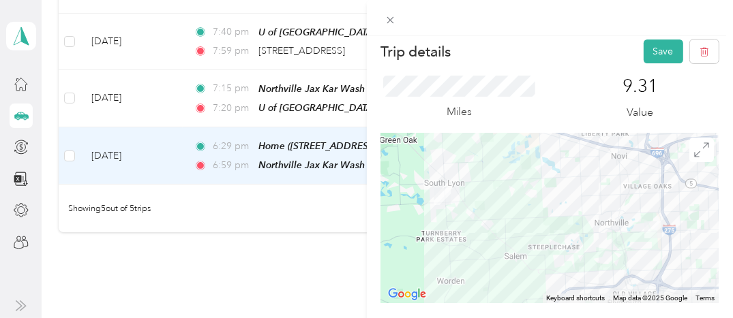
scroll to position [0, 0]
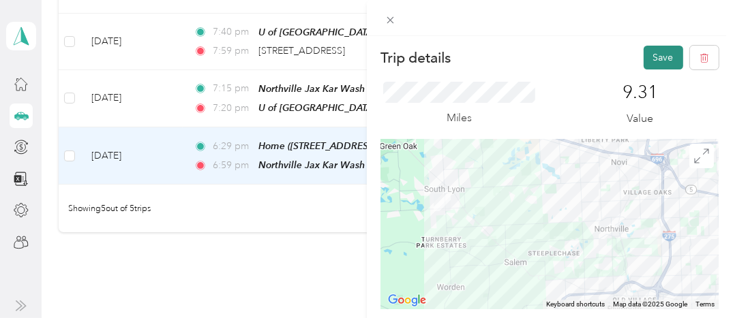
click at [655, 55] on button "Save" at bounding box center [664, 58] width 40 height 24
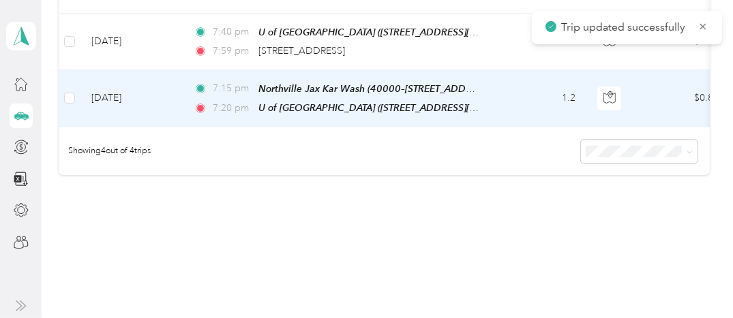
click at [125, 89] on td "[DATE]" at bounding box center [131, 98] width 102 height 57
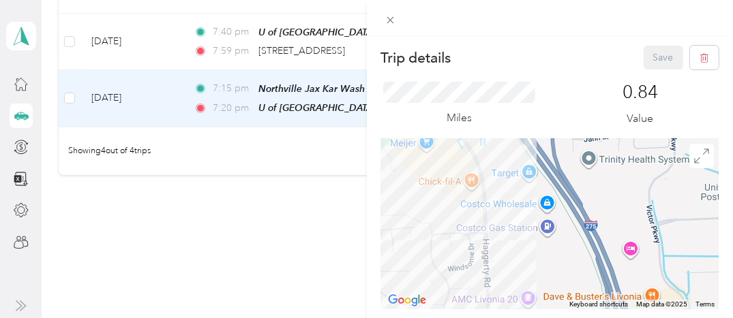
drag, startPoint x: 543, startPoint y: 251, endPoint x: 408, endPoint y: 313, distance: 148.0
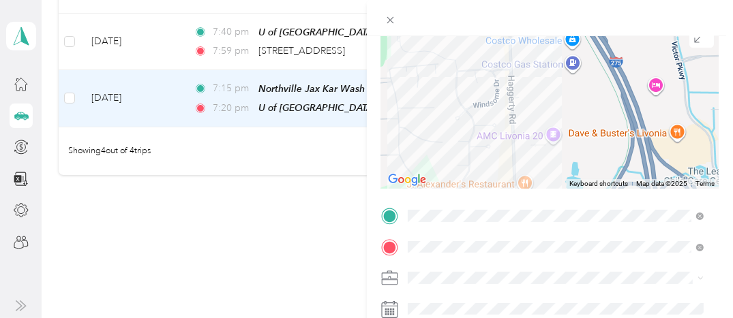
scroll to position [160, 0]
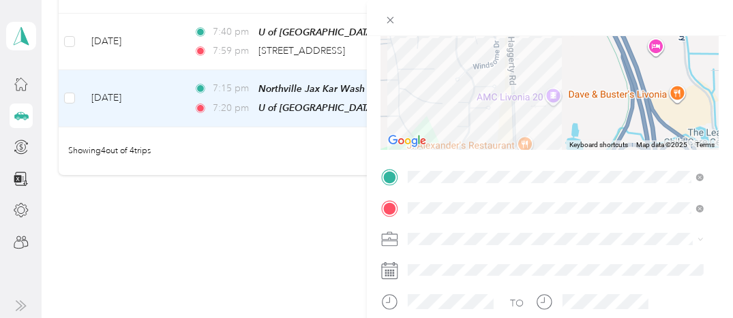
click at [454, 50] on strong "Costco on [PERSON_NAME]." at bounding box center [499, 47] width 132 height 12
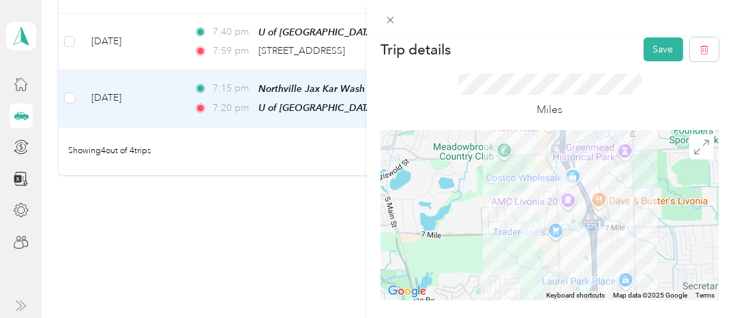
scroll to position [0, 0]
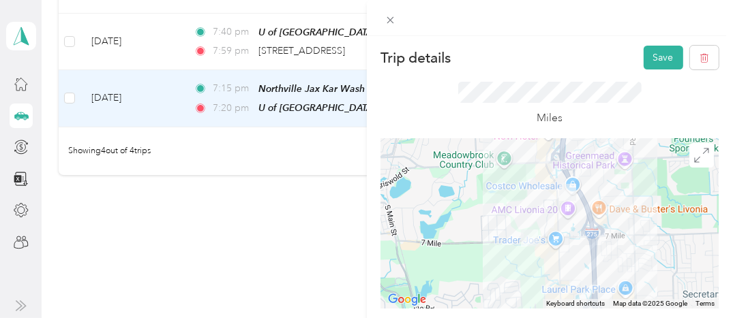
click at [565, 207] on div at bounding box center [550, 223] width 338 height 170
click at [694, 160] on icon at bounding box center [701, 155] width 15 height 15
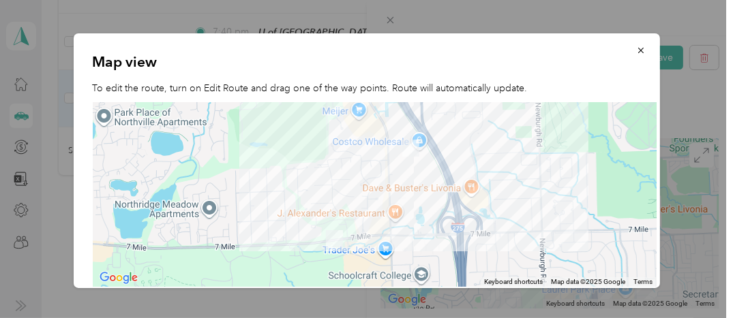
click at [407, 177] on div at bounding box center [375, 195] width 565 height 185
click at [636, 52] on icon "button" at bounding box center [641, 51] width 10 height 10
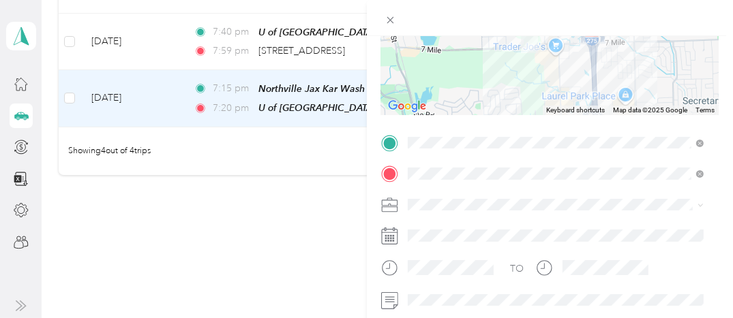
scroll to position [199, 0]
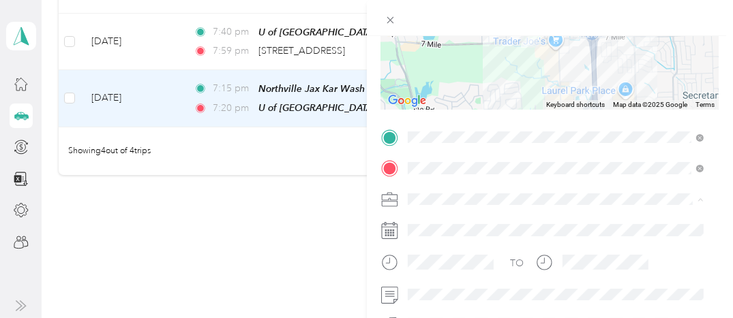
click at [442, 59] on span "Instacart" at bounding box center [430, 56] width 35 height 12
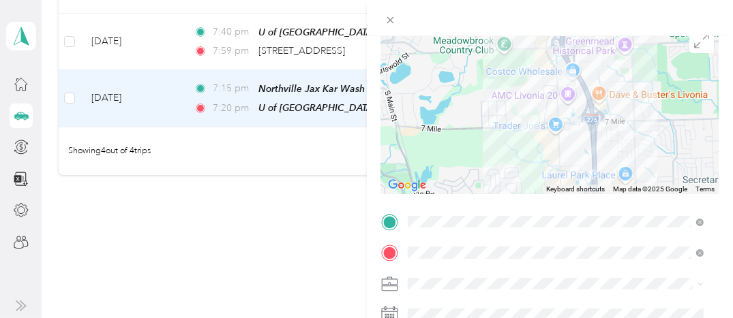
scroll to position [0, 0]
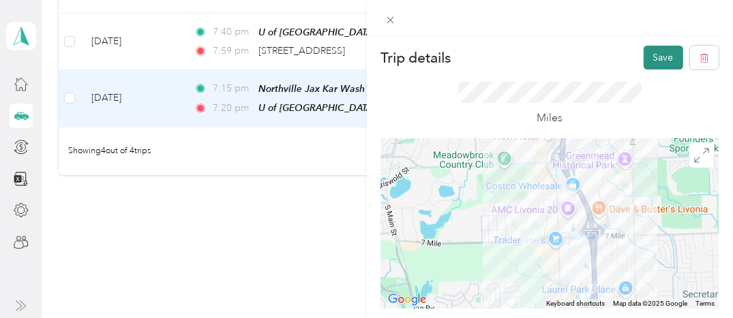
click at [644, 56] on button "Save" at bounding box center [664, 58] width 40 height 24
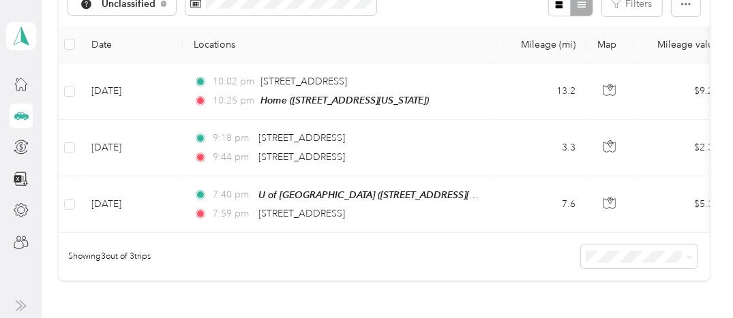
scroll to position [184, 0]
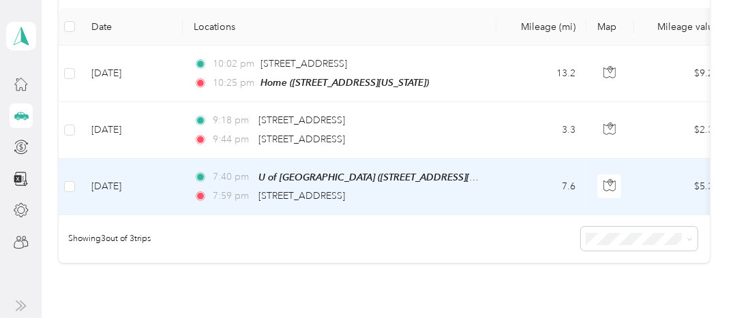
click at [131, 183] on td "[DATE]" at bounding box center [131, 187] width 102 height 57
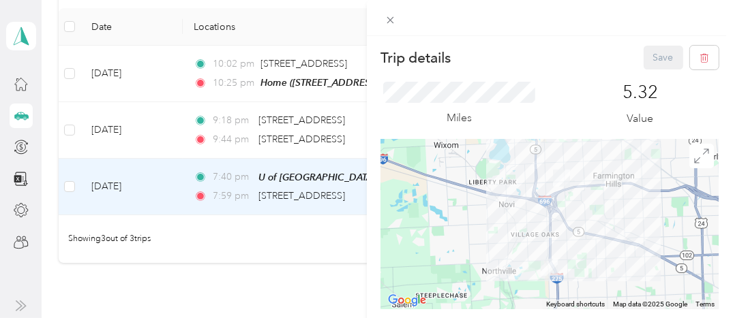
scroll to position [52, 0]
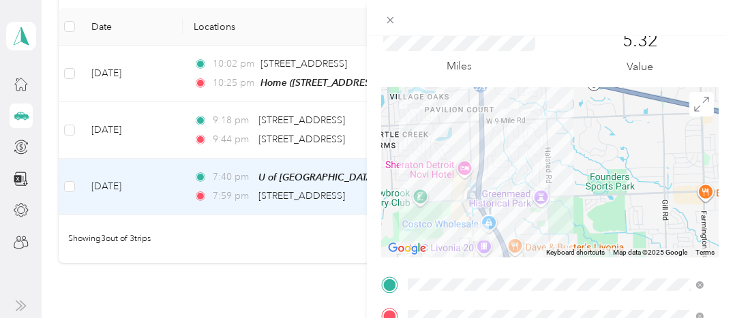
drag, startPoint x: 525, startPoint y: 199, endPoint x: 609, endPoint y: 143, distance: 100.8
click at [609, 143] on div at bounding box center [550, 172] width 338 height 170
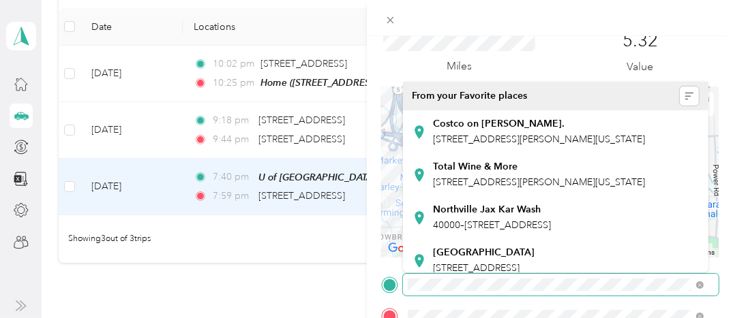
drag, startPoint x: 529, startPoint y: 141, endPoint x: 509, endPoint y: 329, distance: 188.6
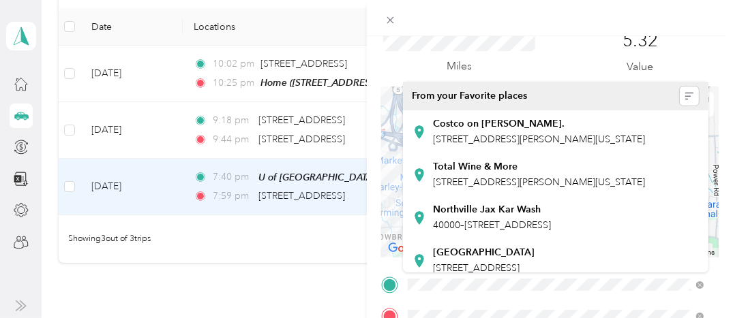
click at [509, 318] on html "[PERSON_NAME] Personal dashboard Trips New trip 2,100.76 mi Work 491.51 mi Pers…" at bounding box center [363, 159] width 726 height 318
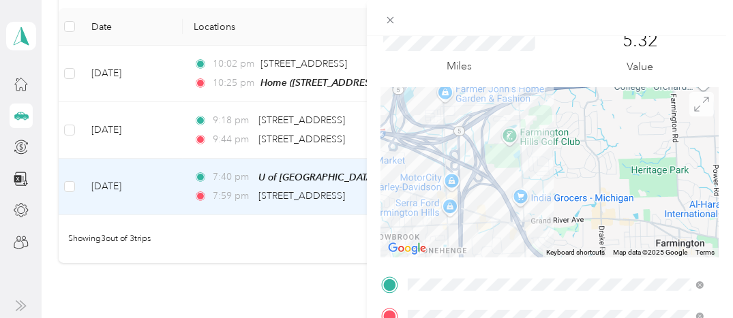
click at [694, 109] on icon at bounding box center [701, 104] width 15 height 15
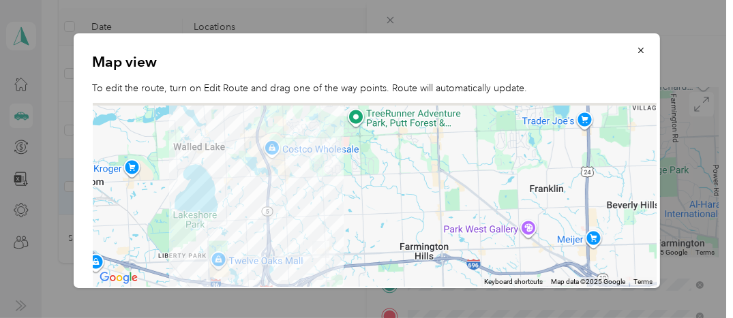
drag, startPoint x: 414, startPoint y: 145, endPoint x: 425, endPoint y: 310, distance: 165.4
click at [425, 318] on div "Trip details Save This trip cannot be edited because it is either under review,…" at bounding box center [363, 318] width 726 height 0
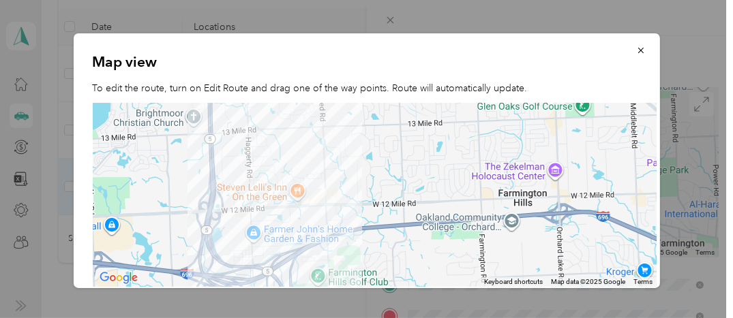
drag, startPoint x: 295, startPoint y: 238, endPoint x: 406, endPoint y: 160, distance: 136.2
click at [405, 159] on div at bounding box center [375, 195] width 565 height 185
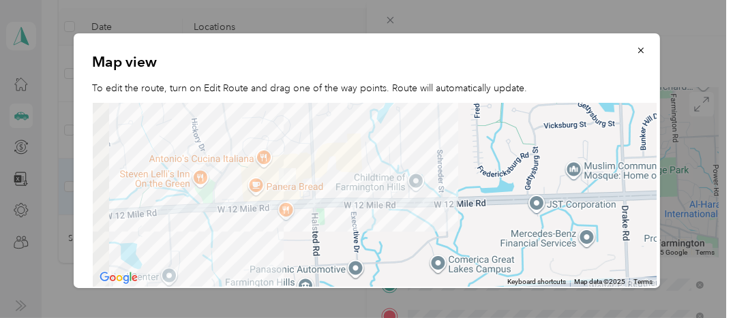
drag, startPoint x: 293, startPoint y: 166, endPoint x: 498, endPoint y: 158, distance: 205.4
click at [498, 158] on div at bounding box center [375, 195] width 565 height 185
click at [638, 49] on icon "button" at bounding box center [640, 50] width 5 height 5
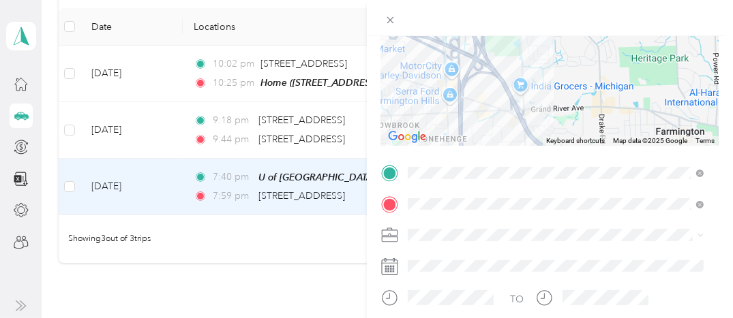
scroll to position [166, 0]
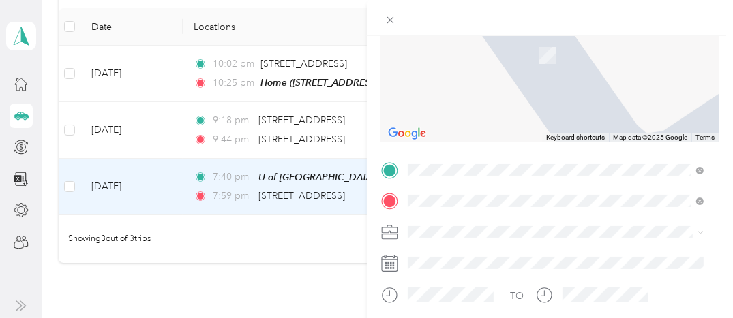
click at [510, 56] on span "[STREET_ADDRESS][US_STATE]" at bounding box center [501, 50] width 136 height 12
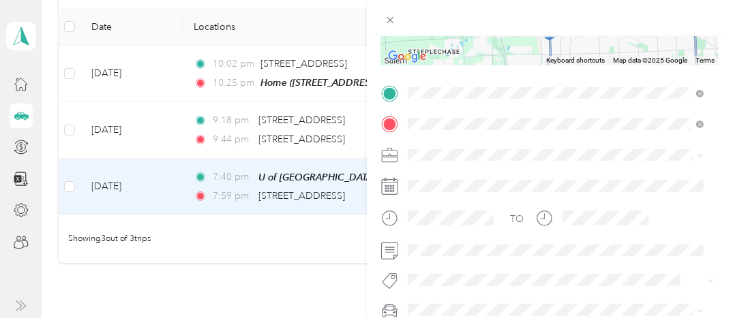
scroll to position [274, 0]
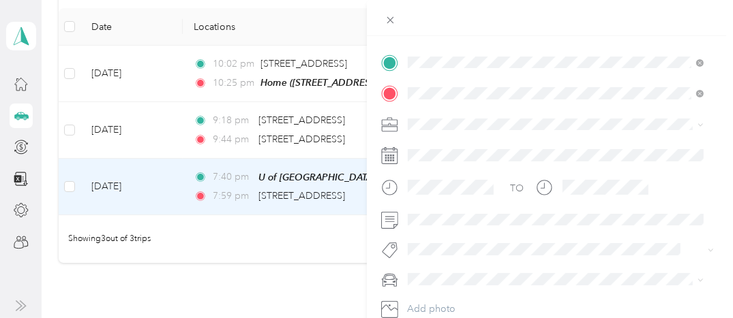
click at [447, 117] on span at bounding box center [561, 125] width 316 height 22
click at [436, 188] on div "Instacart" at bounding box center [556, 189] width 286 height 14
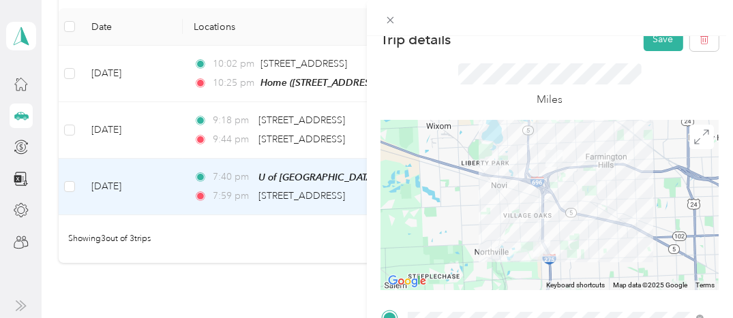
scroll to position [0, 0]
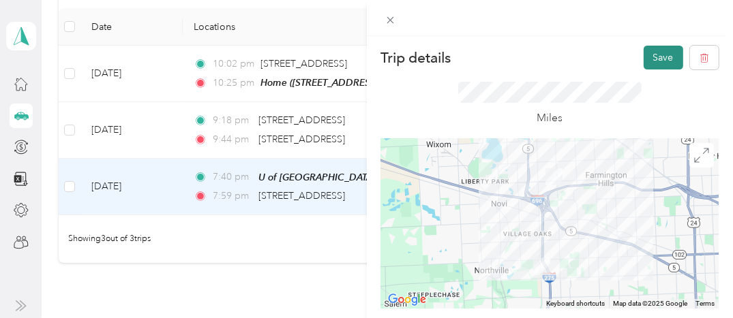
click at [655, 63] on button "Save" at bounding box center [664, 58] width 40 height 24
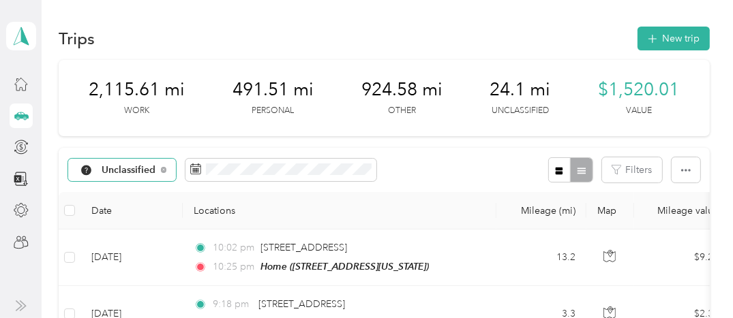
click at [149, 170] on span "Unclassified" at bounding box center [129, 171] width 55 height 10
click at [138, 74] on span "Instacart" at bounding box center [137, 74] width 71 height 14
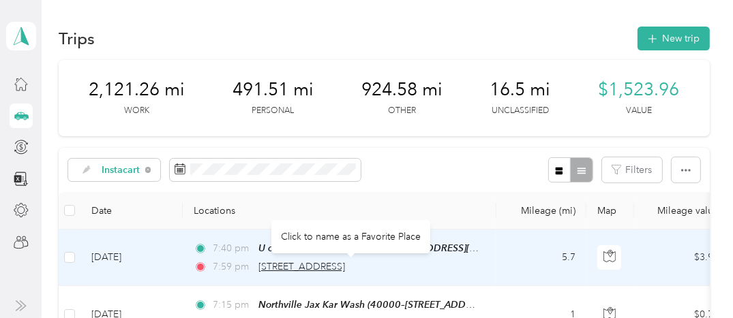
click at [317, 267] on span "[STREET_ADDRESS]" at bounding box center [301, 267] width 87 height 12
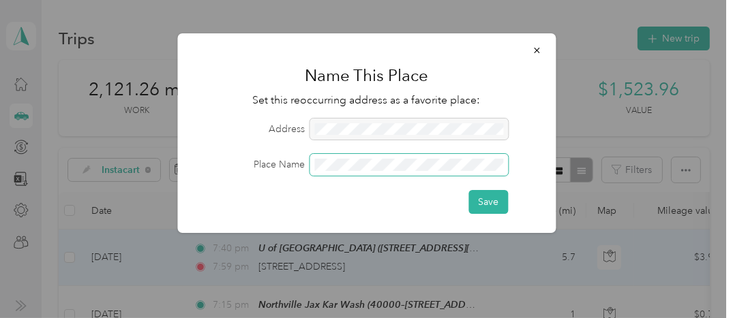
click at [468, 190] on button "Save" at bounding box center [488, 202] width 40 height 24
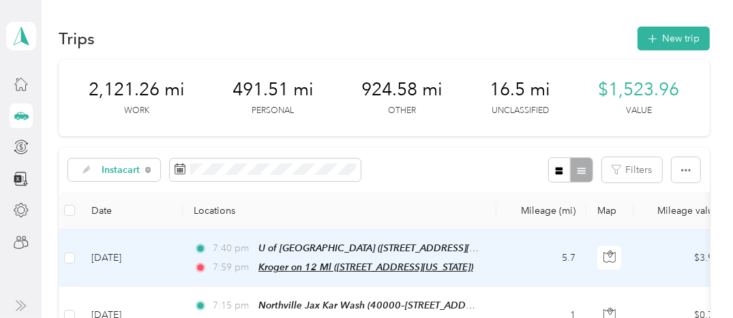
click at [285, 267] on span "Kroger on 12 Ml ([STREET_ADDRESS][US_STATE])" at bounding box center [365, 267] width 215 height 11
click at [319, 233] on button "Edit Place" at bounding box center [304, 230] width 78 height 24
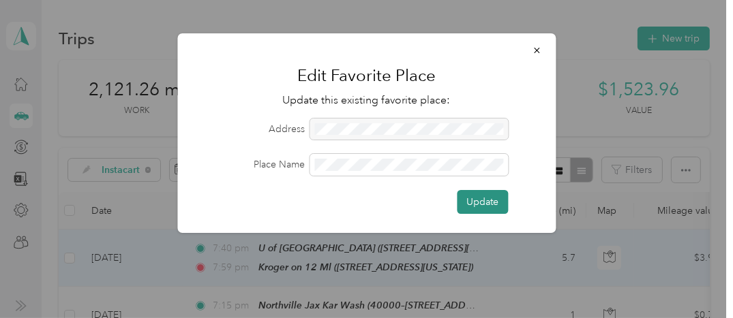
click at [489, 202] on button "Update" at bounding box center [482, 202] width 51 height 24
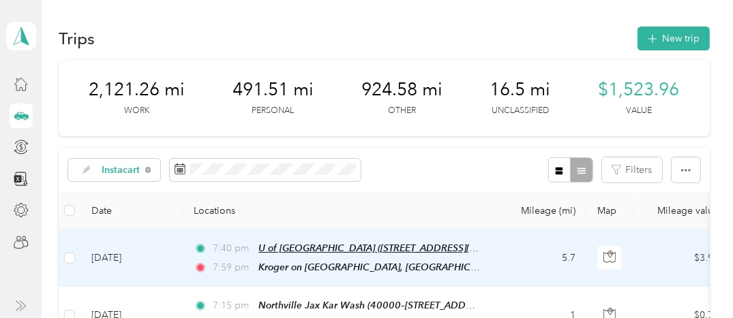
click at [298, 248] on span "U of [GEOGRAPHIC_DATA] ([STREET_ADDRESS][US_STATE])" at bounding box center [387, 249] width 258 height 12
click at [318, 210] on button "Edit Place" at bounding box center [304, 211] width 78 height 24
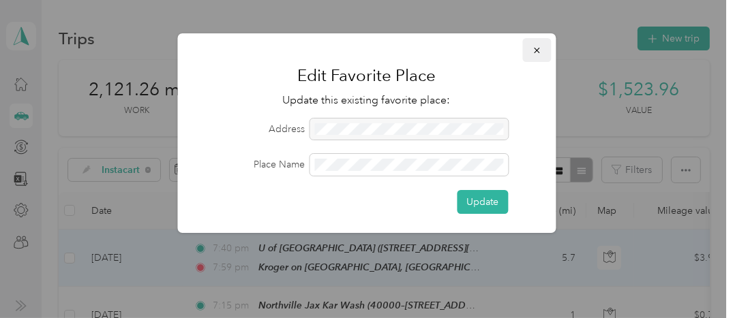
click at [539, 49] on icon "button" at bounding box center [537, 51] width 10 height 10
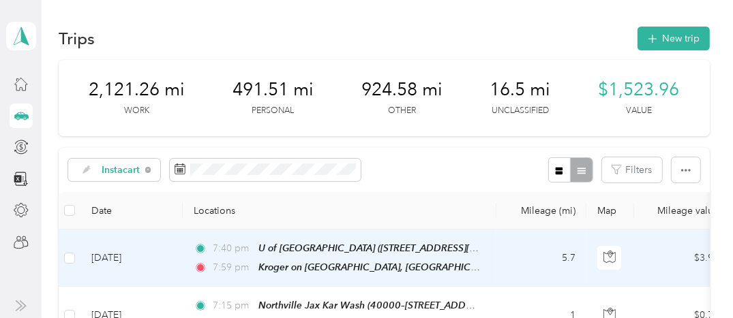
click at [124, 255] on td "[DATE]" at bounding box center [131, 258] width 102 height 57
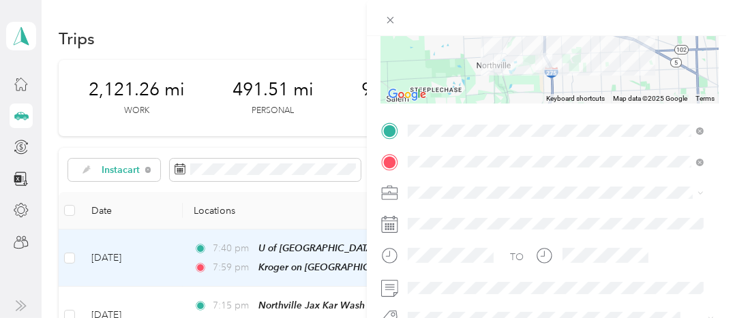
scroll to position [224, 0]
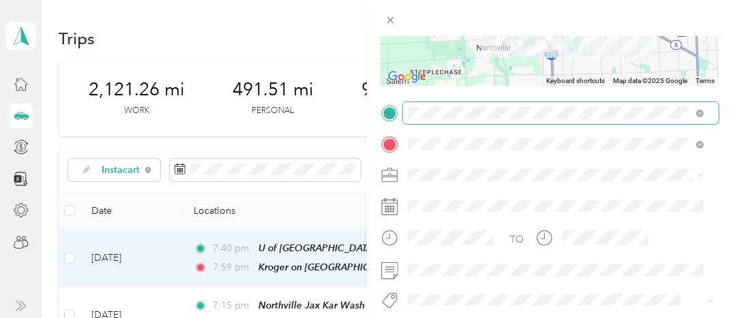
click at [697, 109] on span at bounding box center [700, 113] width 8 height 12
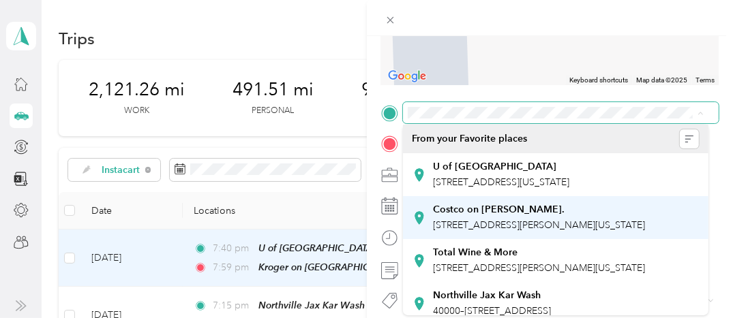
click at [518, 216] on strong "Costco on [PERSON_NAME]." at bounding box center [499, 210] width 132 height 12
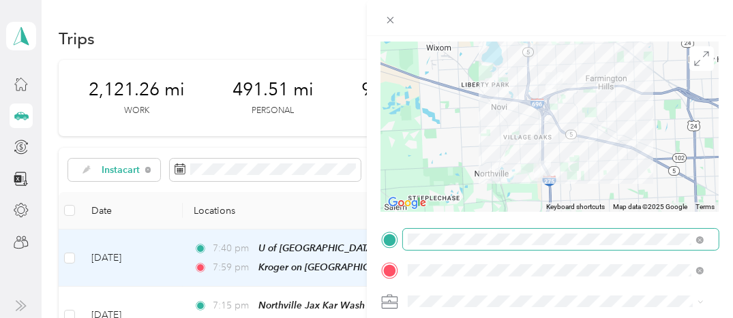
scroll to position [0, 0]
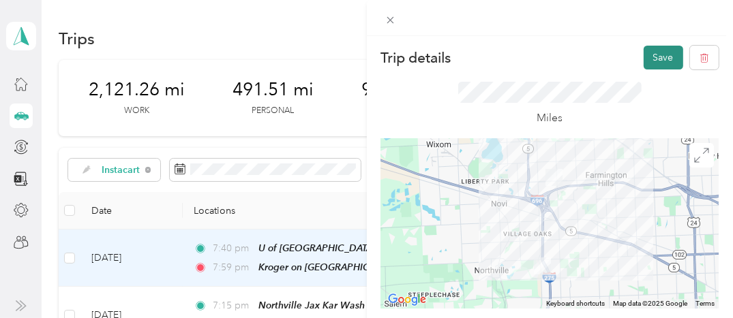
click at [655, 63] on button "Save" at bounding box center [664, 58] width 40 height 24
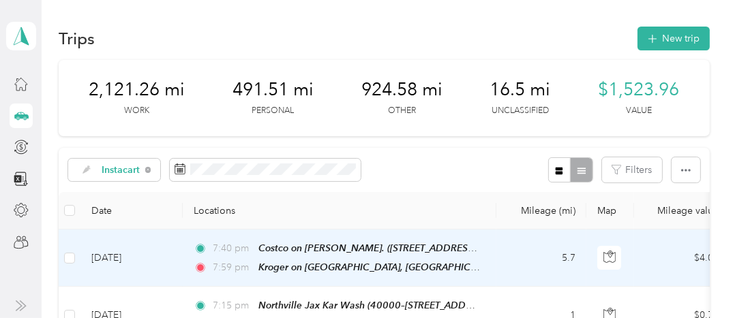
click at [125, 255] on td "[DATE]" at bounding box center [131, 258] width 102 height 57
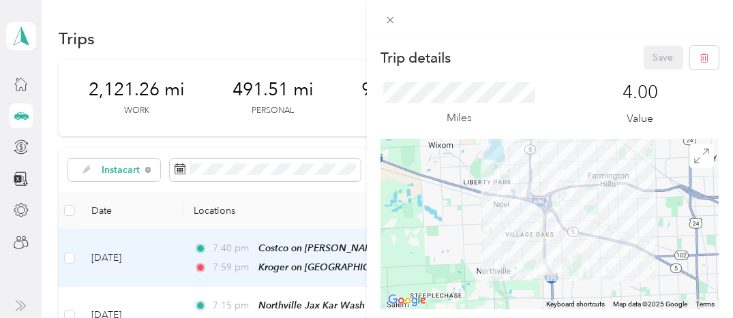
click at [644, 60] on div "Save" at bounding box center [682, 58] width 76 height 24
click at [383, 18] on span at bounding box center [390, 19] width 19 height 19
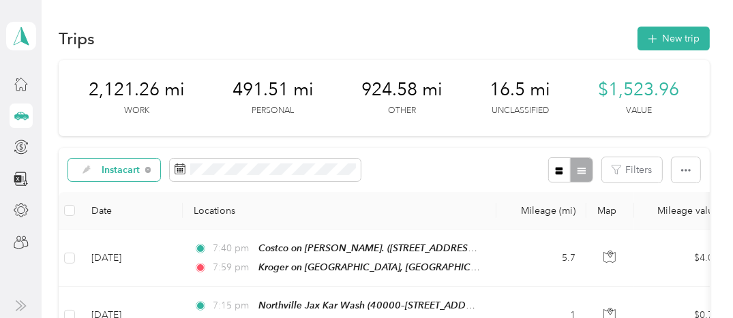
click at [97, 166] on span "Instacart" at bounding box center [109, 170] width 63 height 12
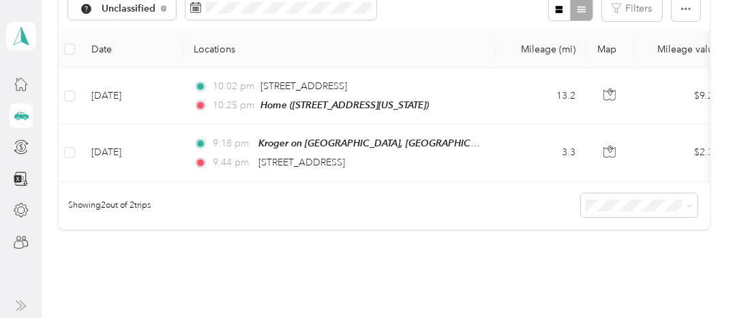
scroll to position [175, 0]
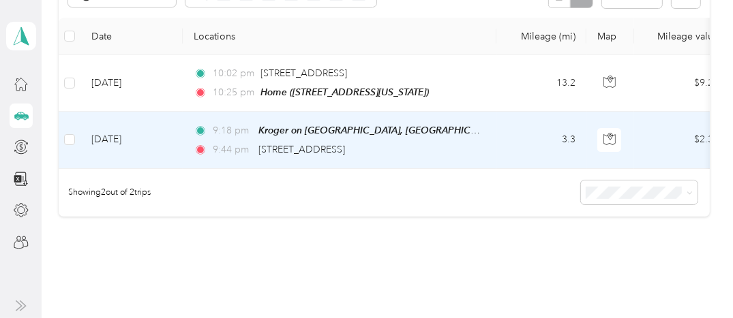
click at [147, 138] on td "[DATE]" at bounding box center [131, 140] width 102 height 57
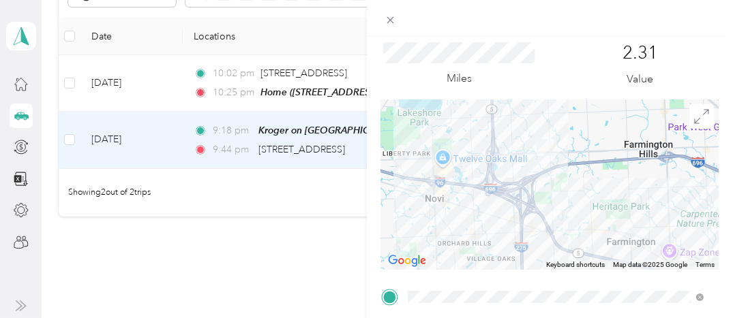
scroll to position [34, 0]
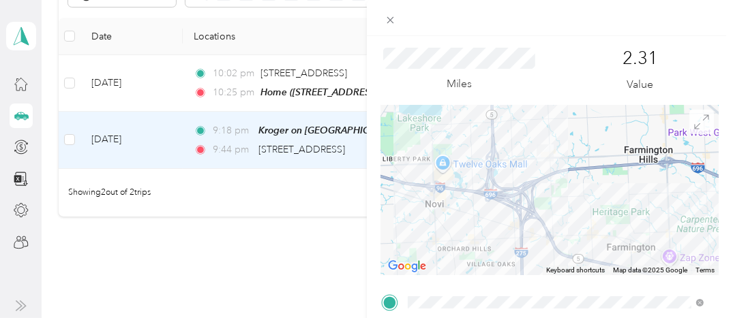
click at [697, 120] on icon at bounding box center [701, 122] width 15 height 15
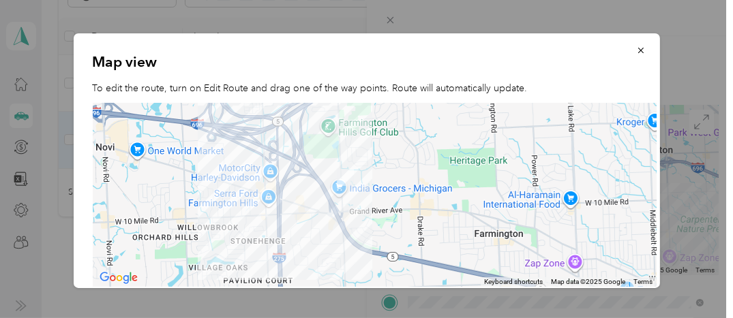
drag, startPoint x: 509, startPoint y: 230, endPoint x: 382, endPoint y: 128, distance: 163.4
click at [382, 128] on div at bounding box center [375, 195] width 565 height 185
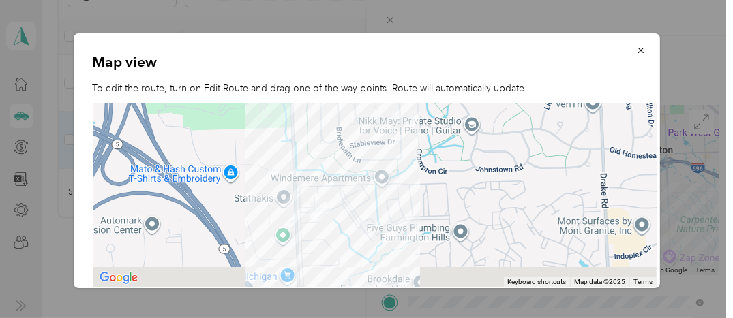
drag, startPoint x: 342, startPoint y: 220, endPoint x: 475, endPoint y: 160, distance: 145.5
click at [475, 160] on div at bounding box center [375, 195] width 565 height 185
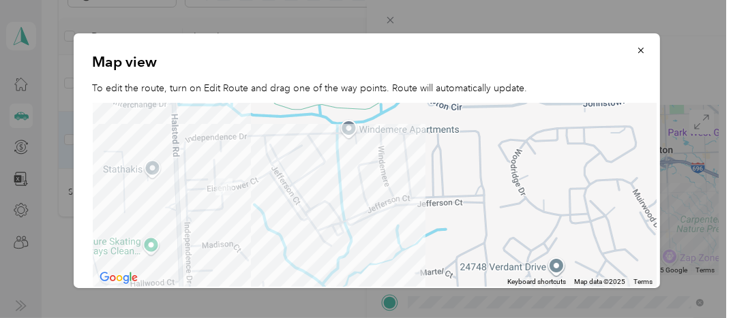
drag, startPoint x: 359, startPoint y: 201, endPoint x: 438, endPoint y: 150, distance: 93.6
click at [438, 150] on div at bounding box center [375, 195] width 565 height 185
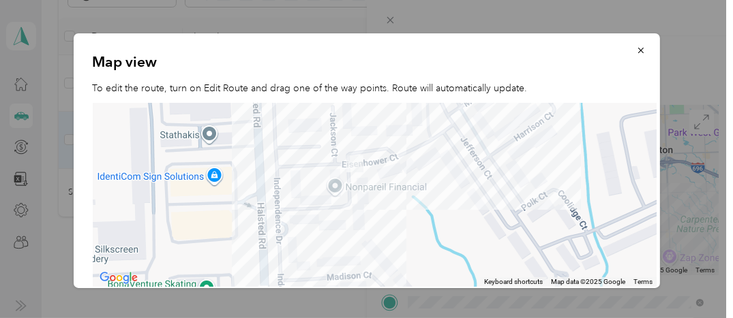
drag, startPoint x: 292, startPoint y: 197, endPoint x: 585, endPoint y: 188, distance: 293.3
click at [585, 188] on div at bounding box center [375, 195] width 565 height 185
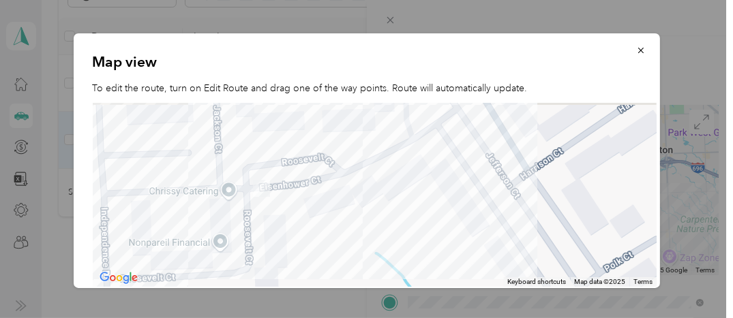
drag, startPoint x: 415, startPoint y: 198, endPoint x: 430, endPoint y: 270, distance: 73.8
click at [430, 270] on div at bounding box center [375, 195] width 565 height 185
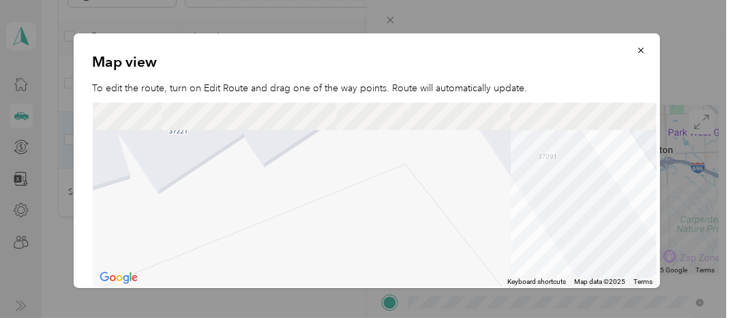
drag, startPoint x: 476, startPoint y: 173, endPoint x: 564, endPoint y: 330, distance: 179.8
click at [564, 318] on html "[PERSON_NAME] Personal dashboard Trips New trip 2,121.32 mi Work 491.51 mi Pers…" at bounding box center [363, 159] width 726 height 318
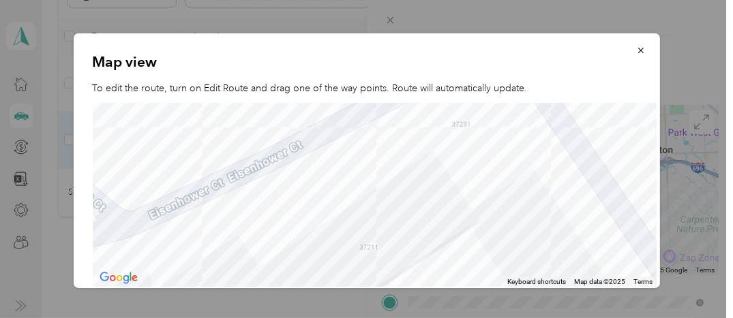
drag, startPoint x: 411, startPoint y: 170, endPoint x: 440, endPoint y: 335, distance: 167.6
click at [440, 318] on html "[PERSON_NAME] Personal dashboard Trips New trip 2,121.32 mi Work 491.51 mi Pers…" at bounding box center [363, 159] width 726 height 318
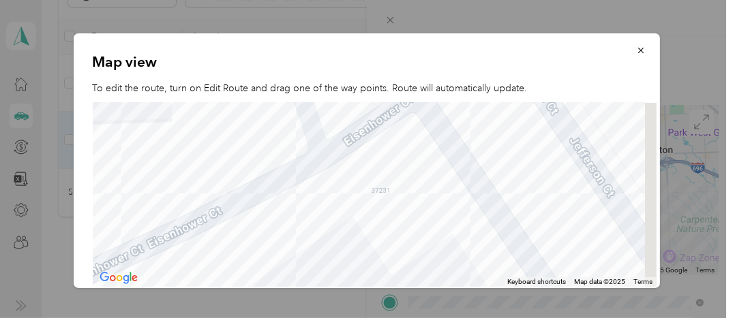
drag, startPoint x: 351, startPoint y: 192, endPoint x: 265, endPoint y: 258, distance: 108.6
click at [265, 260] on div at bounding box center [375, 195] width 565 height 185
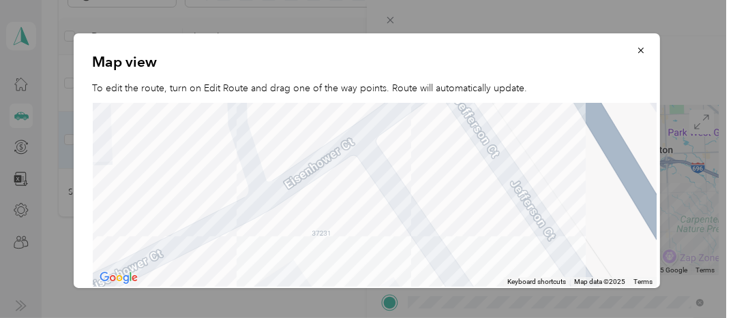
drag, startPoint x: 530, startPoint y: 185, endPoint x: 463, endPoint y: 227, distance: 79.1
click at [463, 228] on div at bounding box center [375, 195] width 565 height 185
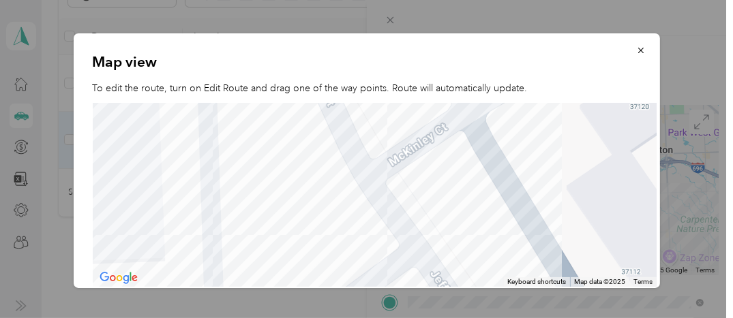
drag, startPoint x: 562, startPoint y: 176, endPoint x: 550, endPoint y: 347, distance: 171.6
click at [550, 318] on html "[PERSON_NAME] Personal dashboard Trips New trip 2,121.32 mi Work 491.51 mi Pers…" at bounding box center [363, 159] width 726 height 318
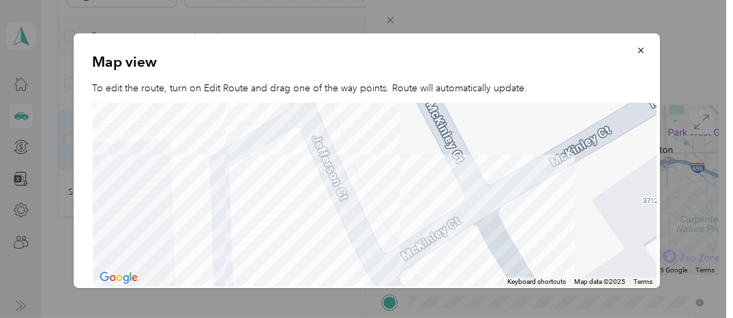
drag, startPoint x: 459, startPoint y: 153, endPoint x: 472, endPoint y: 320, distance: 167.6
click at [472, 318] on html "[PERSON_NAME] Personal dashboard Trips New trip 2,121.32 mi Work 491.51 mi Pers…" at bounding box center [363, 159] width 726 height 318
drag, startPoint x: 386, startPoint y: 145, endPoint x: 415, endPoint y: 221, distance: 81.8
click at [402, 252] on div "Map view To edit the route, turn on Edit Route and drag one of the way points. …" at bounding box center [367, 160] width 586 height 255
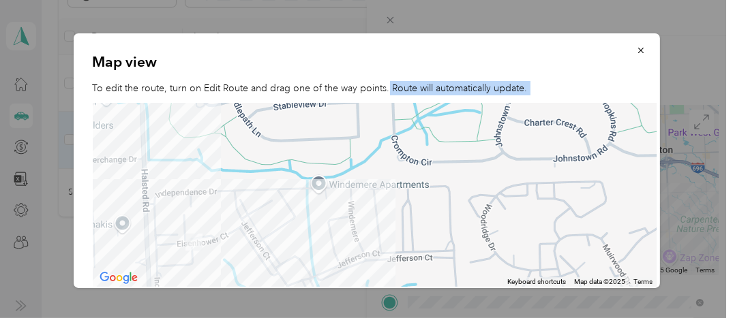
drag, startPoint x: 281, startPoint y: 193, endPoint x: 98, endPoint y: 264, distance: 196.0
click at [94, 265] on div at bounding box center [375, 195] width 565 height 185
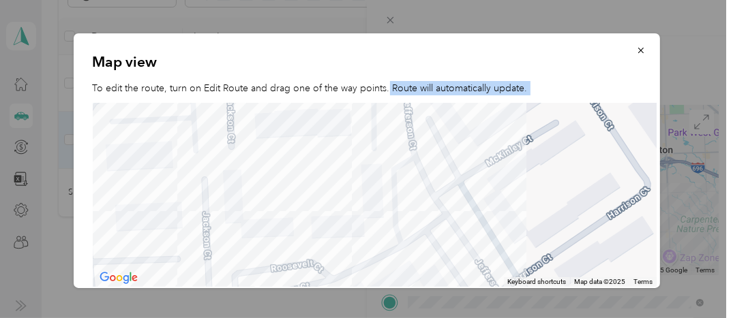
scroll to position [0, 26]
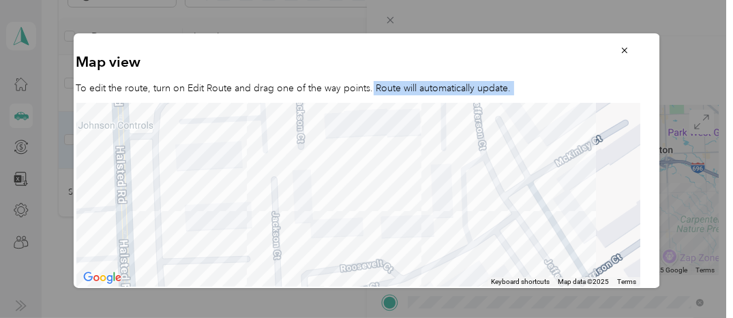
drag, startPoint x: 338, startPoint y: 222, endPoint x: 742, endPoint y: 215, distance: 403.7
click at [726, 215] on html "[PERSON_NAME] Personal dashboard Trips New trip 2,121.32 mi Work 491.51 mi Pers…" at bounding box center [363, 159] width 726 height 318
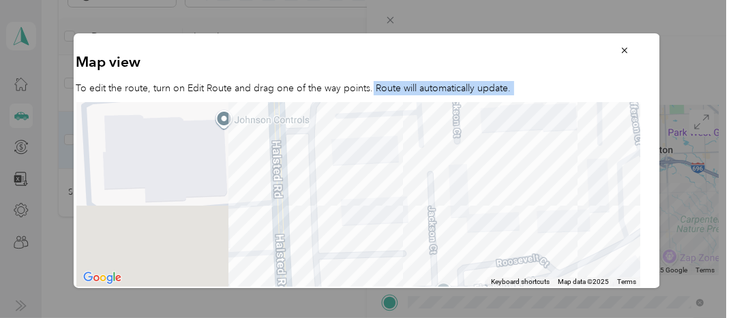
drag, startPoint x: 234, startPoint y: 200, endPoint x: 440, endPoint y: 191, distance: 206.1
click at [439, 190] on div at bounding box center [358, 195] width 565 height 185
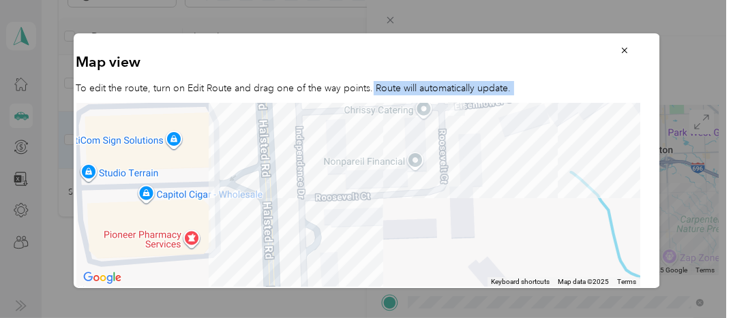
drag, startPoint x: 519, startPoint y: 239, endPoint x: 472, endPoint y: 55, distance: 189.4
click at [472, 55] on div "Map view To edit the route, turn on Edit Route and drag one of the way points. …" at bounding box center [367, 160] width 586 height 255
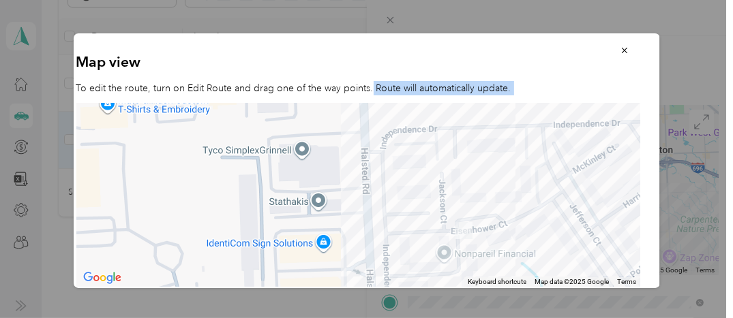
drag, startPoint x: 434, startPoint y: 153, endPoint x: 422, endPoint y: 228, distance: 76.6
click at [422, 228] on div at bounding box center [358, 195] width 565 height 185
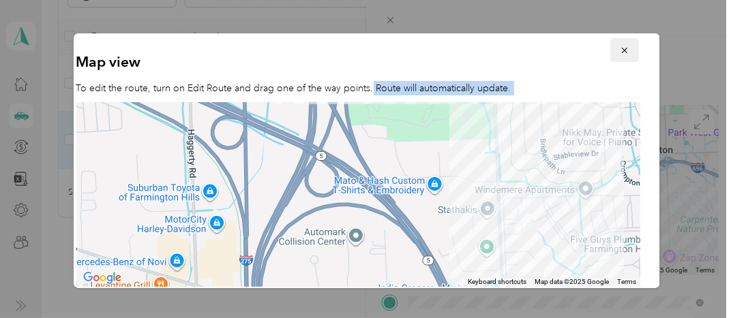
click at [610, 44] on button "button" at bounding box center [624, 50] width 29 height 24
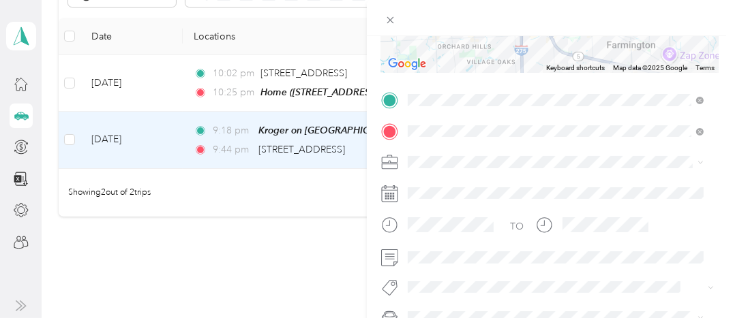
scroll to position [271, 0]
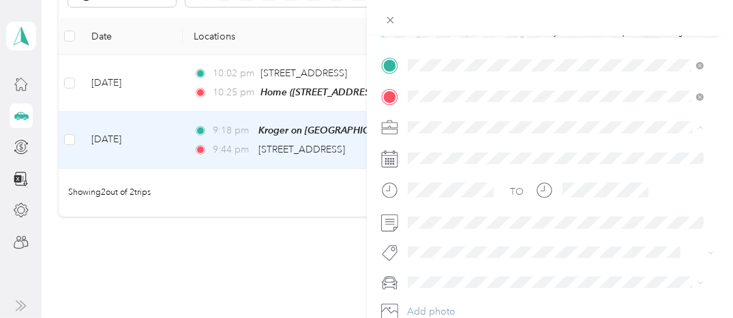
click at [434, 197] on span "Instacart" at bounding box center [430, 199] width 35 height 12
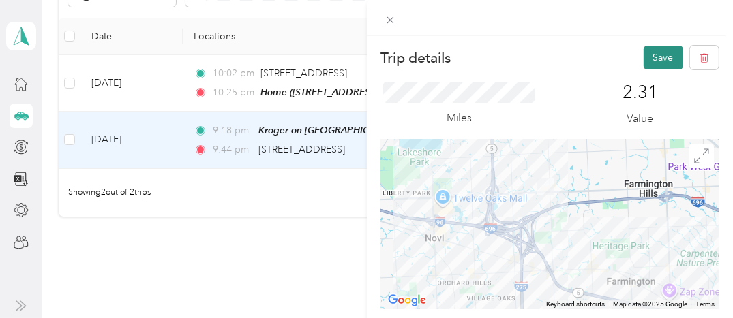
scroll to position [0, 0]
click at [661, 52] on button "Save" at bounding box center [664, 58] width 40 height 24
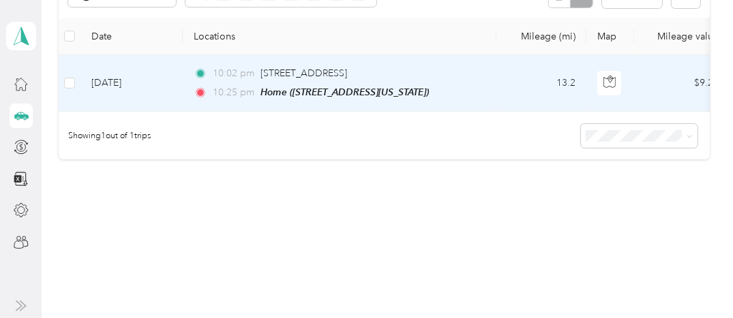
click at [132, 79] on td "[DATE]" at bounding box center [131, 83] width 102 height 57
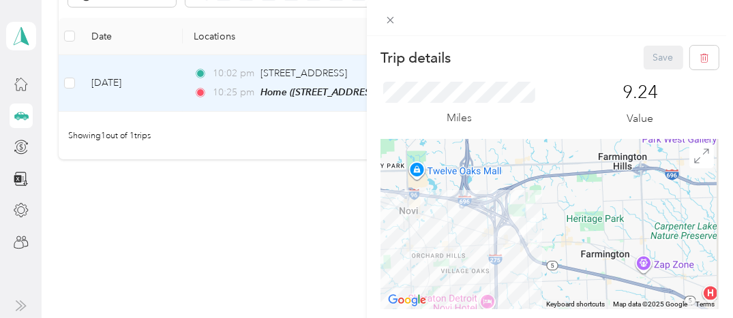
drag, startPoint x: 576, startPoint y: 245, endPoint x: 357, endPoint y: 303, distance: 226.9
click at [357, 303] on div "Trip details Save This trip cannot be edited because it is either under review,…" at bounding box center [366, 159] width 733 height 318
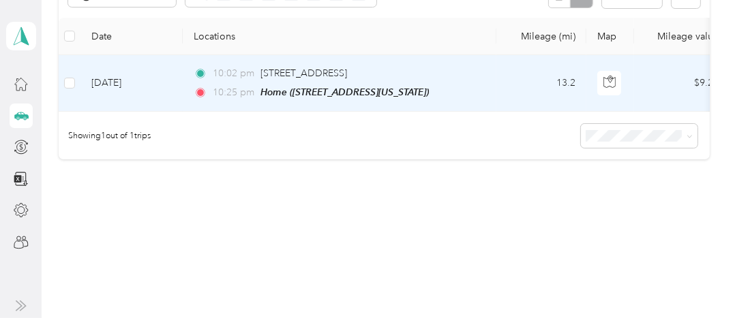
click at [117, 78] on td "[DATE]" at bounding box center [131, 83] width 102 height 57
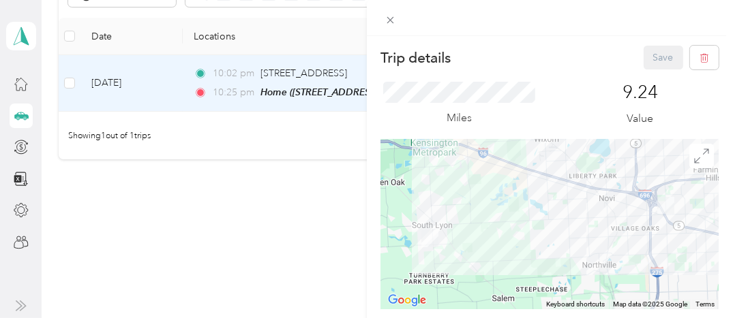
click at [572, 246] on div at bounding box center [550, 224] width 338 height 170
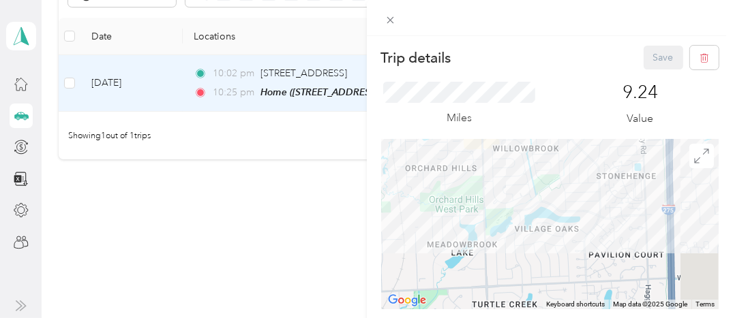
drag, startPoint x: 619, startPoint y: 239, endPoint x: 300, endPoint y: 325, distance: 330.5
click at [300, 318] on html "[PERSON_NAME] Personal dashboard Trips New trip 2,121.32 mi Work 491.51 mi Pers…" at bounding box center [363, 159] width 726 height 318
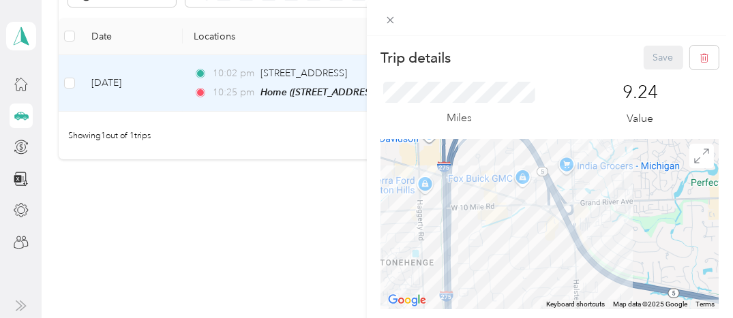
drag, startPoint x: 682, startPoint y: 198, endPoint x: 503, endPoint y: 286, distance: 199.1
click at [503, 286] on div at bounding box center [550, 224] width 338 height 170
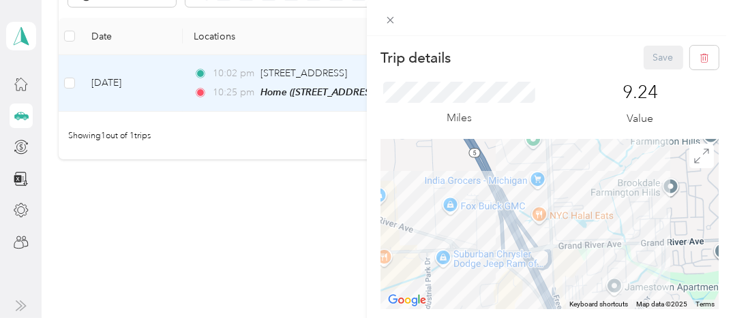
drag, startPoint x: 584, startPoint y: 210, endPoint x: 529, endPoint y: 296, distance: 101.8
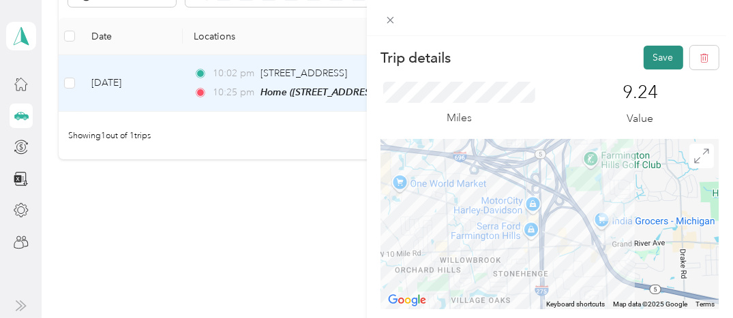
click at [650, 49] on button "Save" at bounding box center [664, 58] width 40 height 24
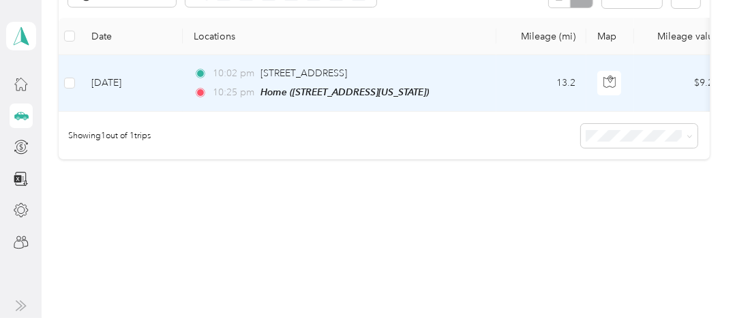
click at [138, 84] on td "[DATE]" at bounding box center [131, 83] width 102 height 57
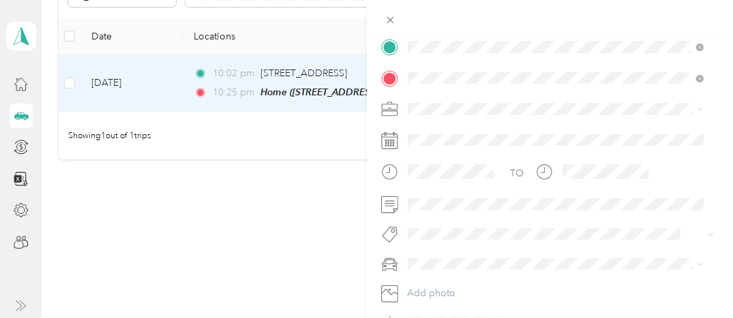
scroll to position [288, 0]
click at [437, 181] on span "Instacart" at bounding box center [430, 182] width 35 height 12
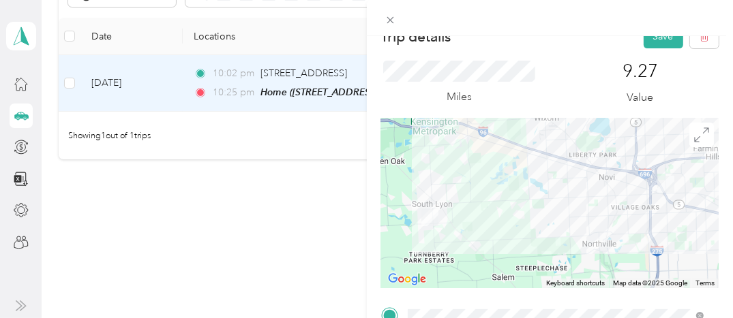
scroll to position [0, 0]
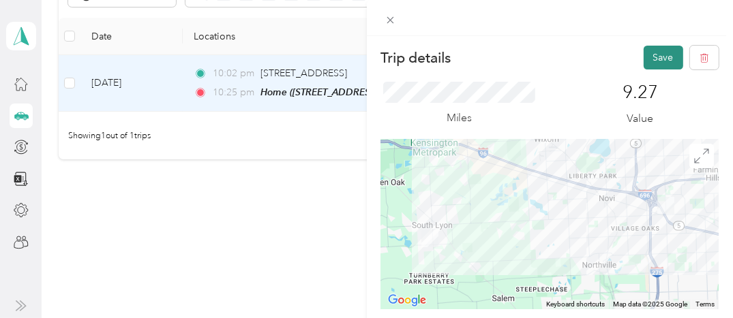
click at [660, 53] on button "Save" at bounding box center [664, 58] width 40 height 24
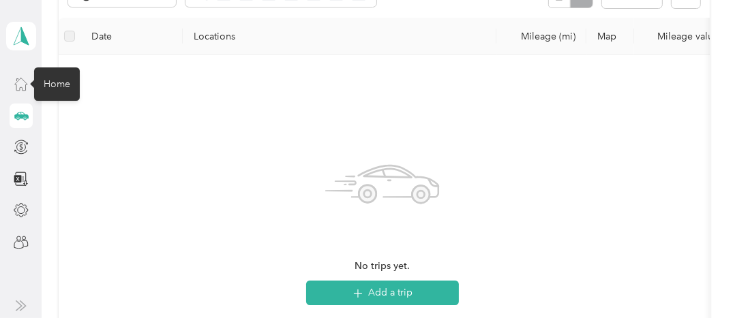
click at [19, 85] on icon at bounding box center [21, 83] width 15 height 15
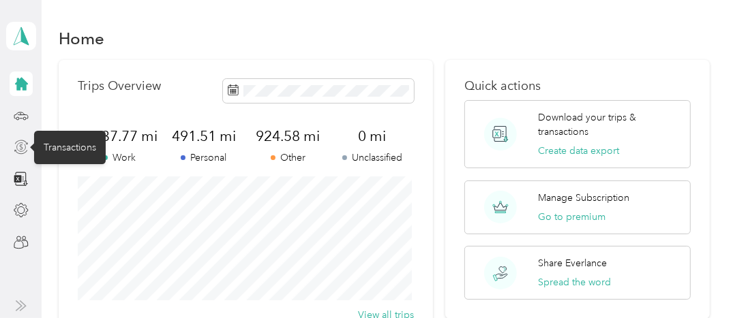
click at [21, 143] on icon at bounding box center [21, 147] width 15 height 15
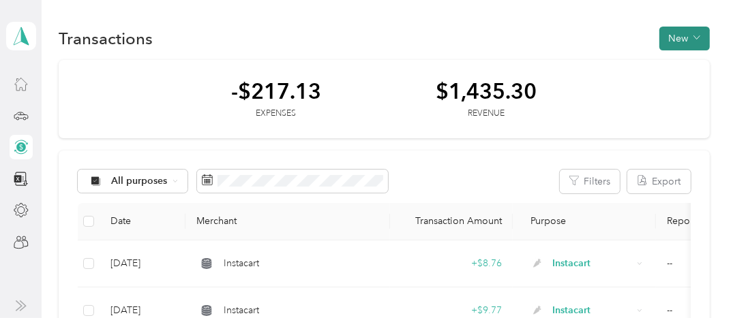
click at [686, 31] on button "New" at bounding box center [684, 39] width 50 height 24
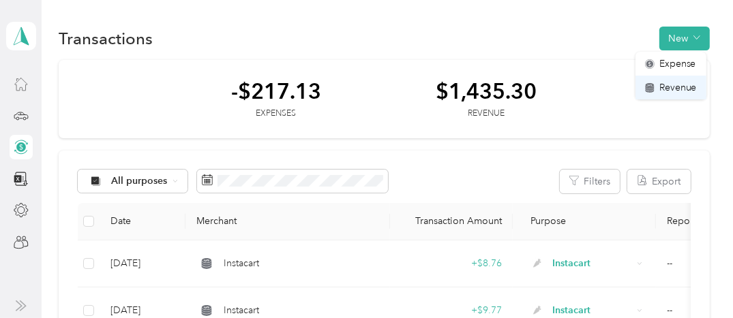
click at [680, 85] on span "Revenue" at bounding box center [678, 87] width 38 height 14
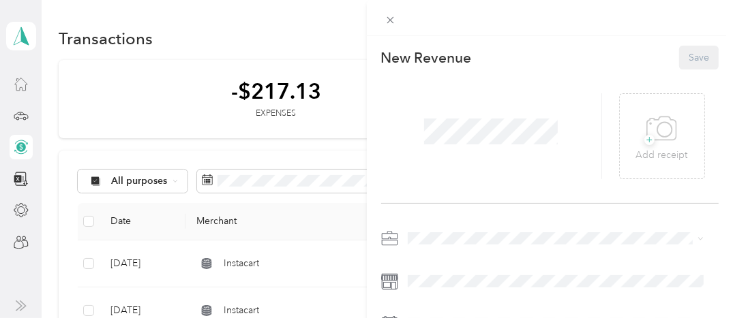
click at [423, 94] on span "Instacart" at bounding box center [430, 95] width 35 height 12
click at [443, 91] on span "Instacart" at bounding box center [430, 95] width 35 height 12
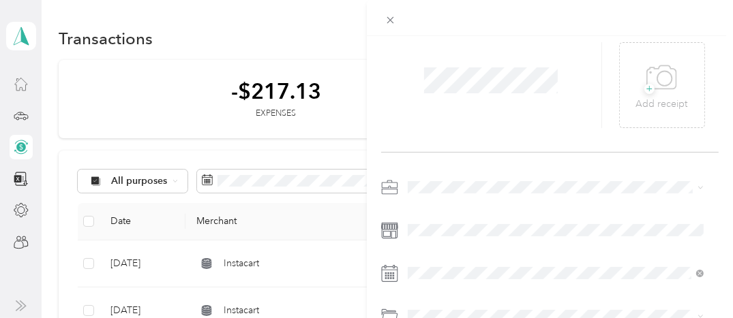
scroll to position [113, 0]
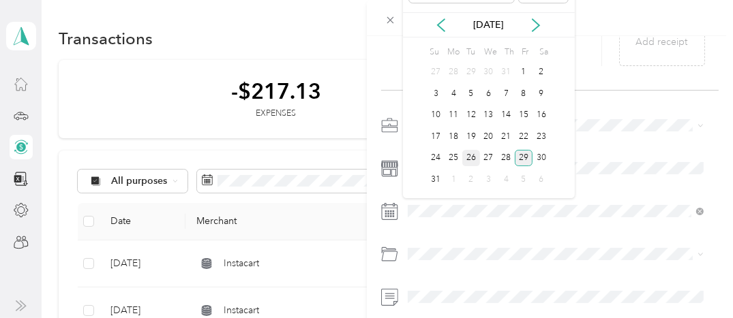
click at [472, 156] on div "26" at bounding box center [471, 158] width 18 height 17
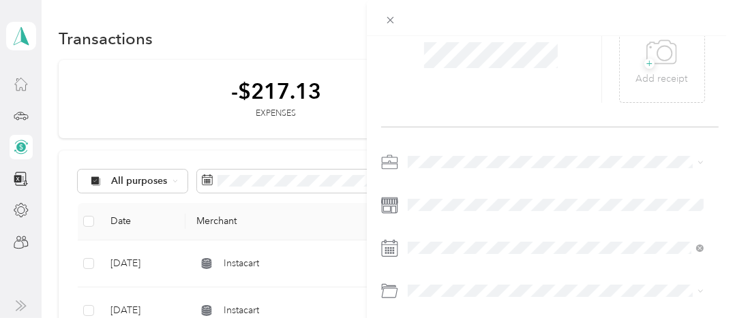
scroll to position [0, 0]
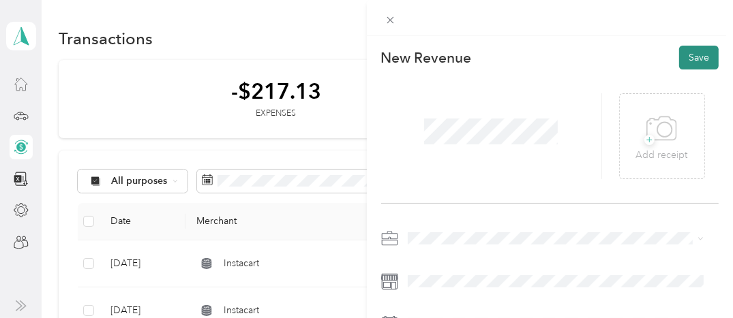
click at [687, 60] on button "Save" at bounding box center [699, 58] width 40 height 24
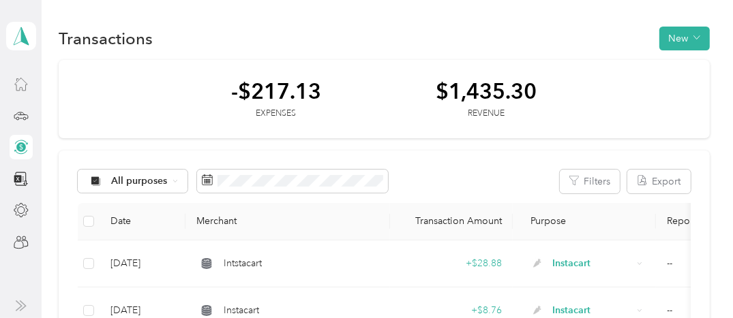
scroll to position [95, 0]
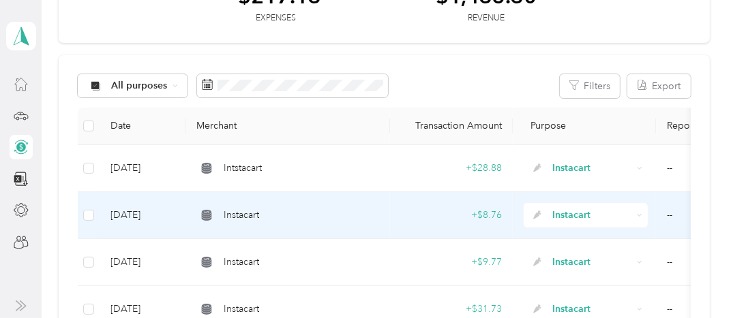
click at [134, 218] on td "[DATE]" at bounding box center [143, 215] width 86 height 47
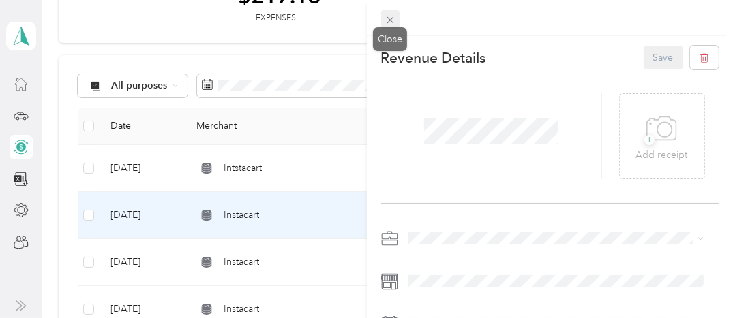
click at [390, 18] on icon at bounding box center [391, 20] width 12 height 12
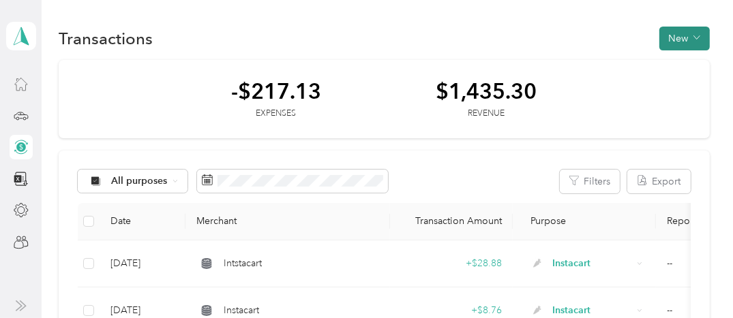
click at [668, 38] on button "New" at bounding box center [684, 39] width 50 height 24
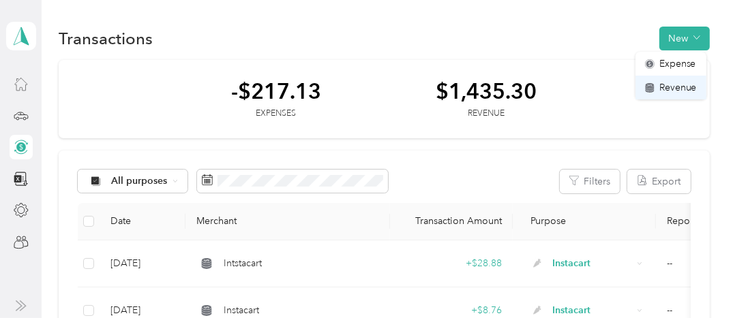
click at [673, 91] on span "Revenue" at bounding box center [678, 87] width 38 height 14
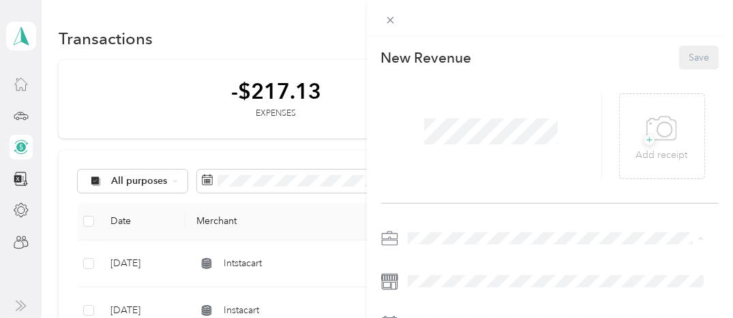
click at [439, 95] on div "Instacart" at bounding box center [556, 95] width 286 height 14
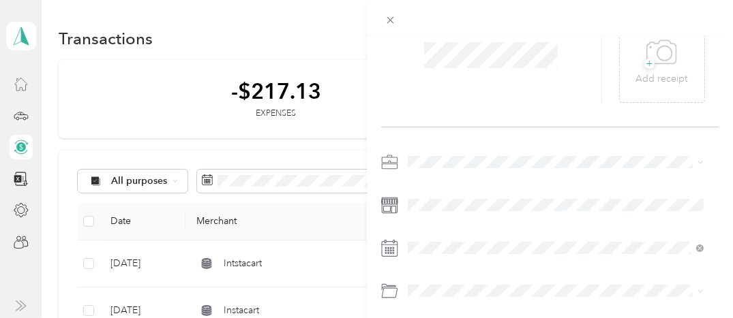
scroll to position [175, 0]
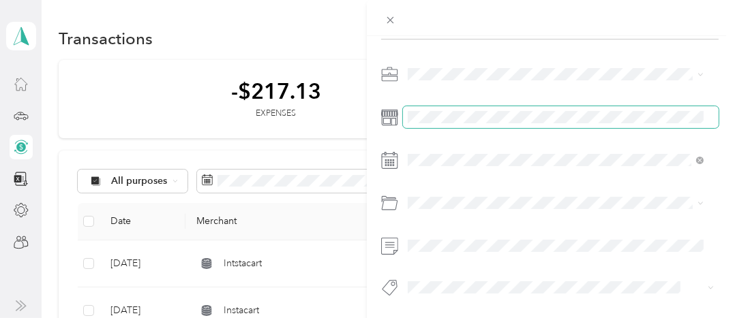
click at [598, 116] on span at bounding box center [561, 117] width 316 height 22
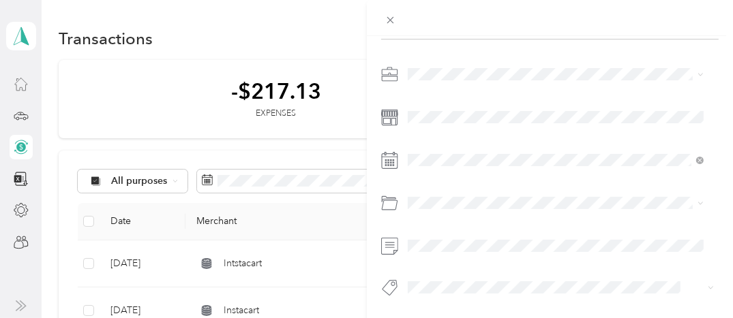
click at [721, 191] on div "New Revenue Save + Add receipt" at bounding box center [550, 113] width 367 height 483
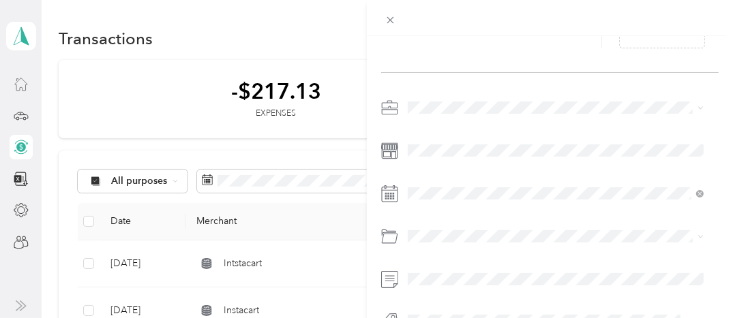
scroll to position [89, 0]
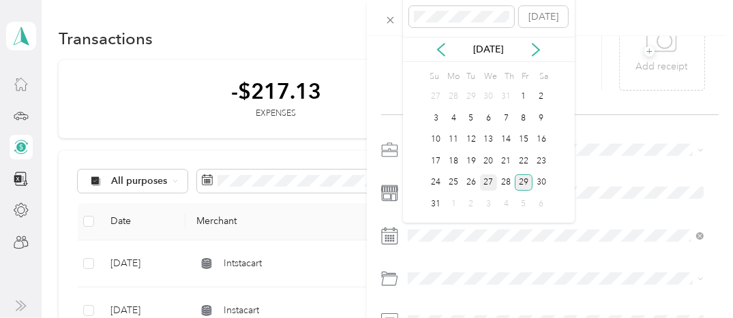
click at [490, 180] on div "27" at bounding box center [489, 183] width 18 height 17
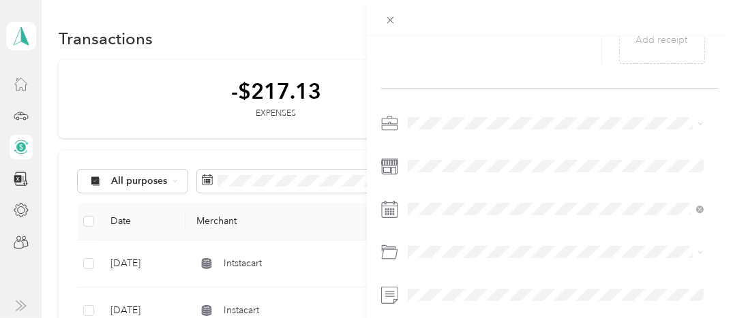
scroll to position [140, 0]
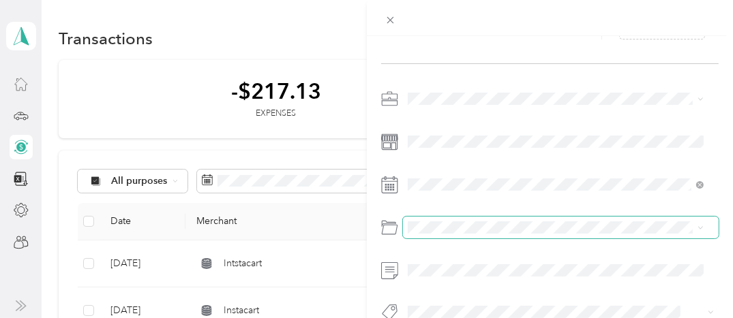
click at [418, 217] on span at bounding box center [561, 228] width 316 height 22
click at [406, 232] on span at bounding box center [561, 228] width 316 height 22
click at [704, 230] on span at bounding box center [561, 228] width 316 height 22
click at [705, 227] on span at bounding box center [561, 228] width 316 height 22
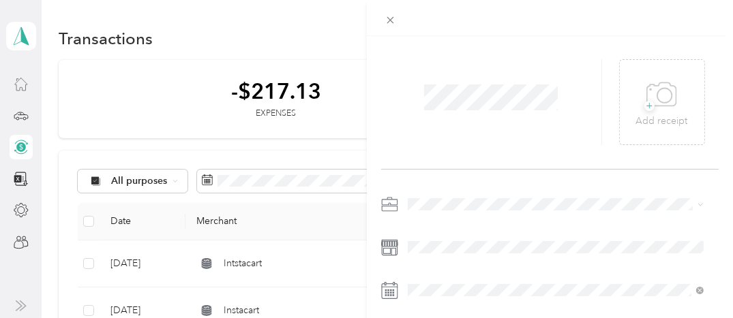
scroll to position [0, 0]
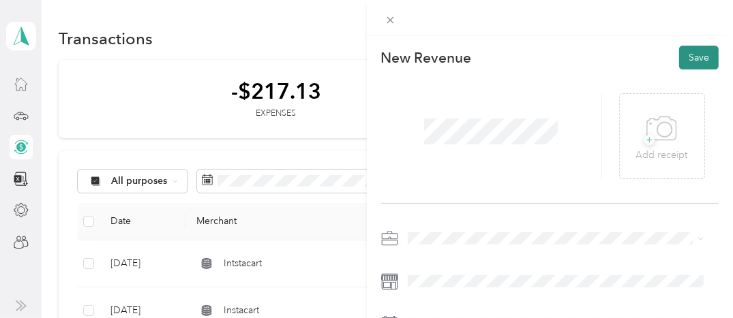
click at [693, 55] on button "Save" at bounding box center [699, 58] width 40 height 24
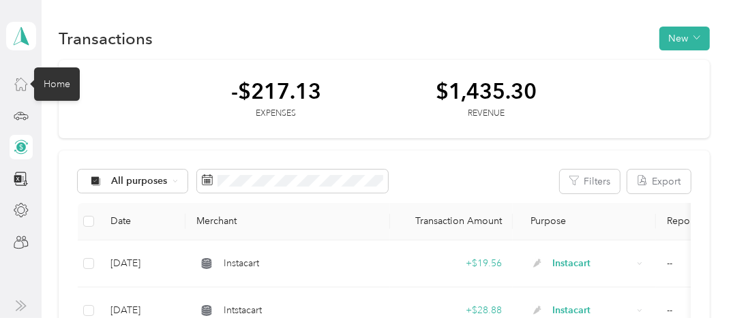
click at [25, 80] on icon at bounding box center [21, 83] width 15 height 15
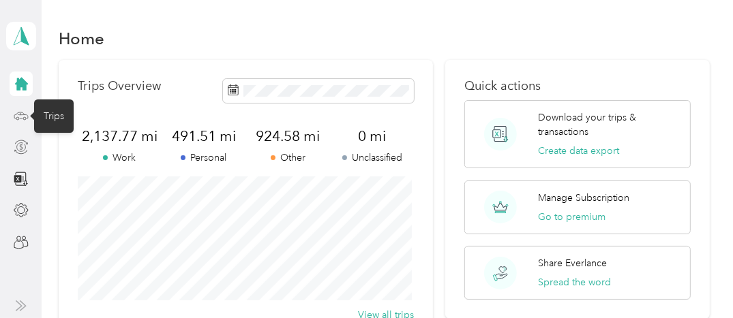
click at [16, 110] on icon at bounding box center [21, 115] width 15 height 15
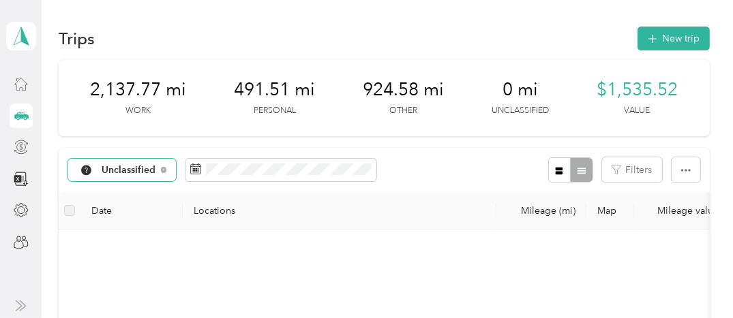
click at [127, 166] on span "Unclassified" at bounding box center [129, 171] width 55 height 10
click at [118, 76] on span "Instacart" at bounding box center [137, 74] width 71 height 14
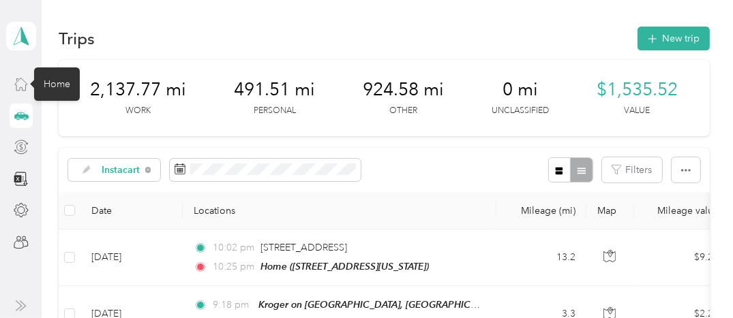
click at [16, 82] on icon at bounding box center [20, 84] width 12 height 12
